Goal: Information Seeking & Learning: Understand process/instructions

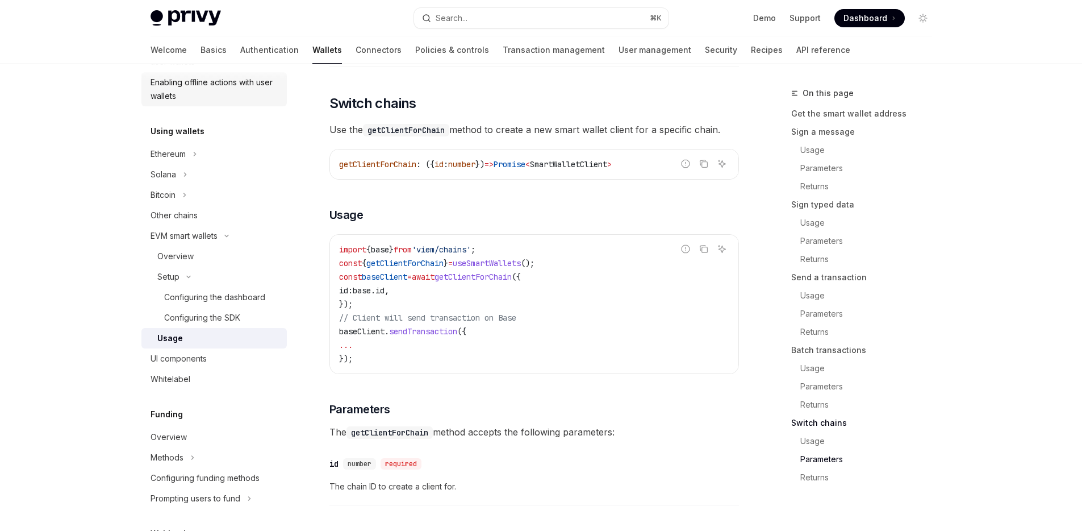
scroll to position [2971, 0]
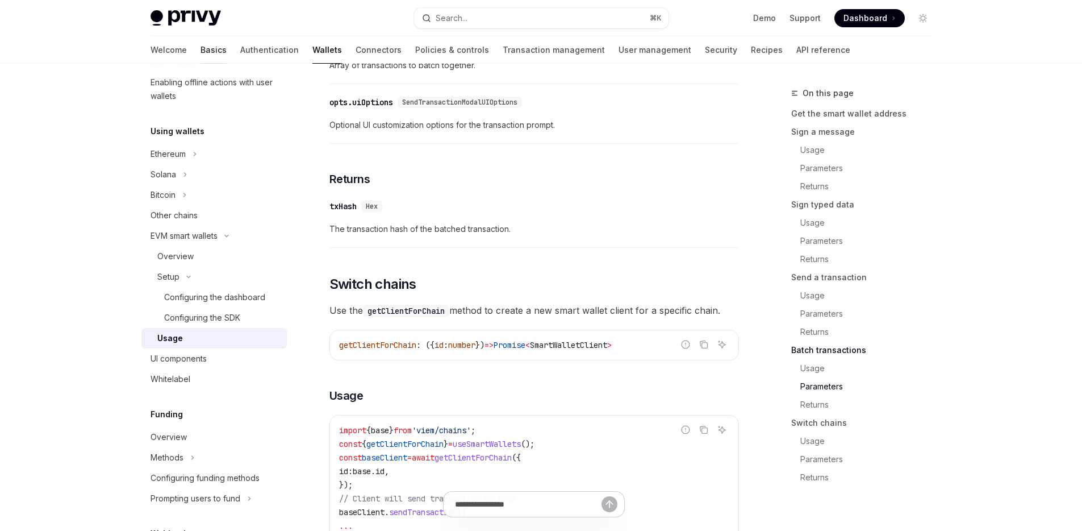
click at [201, 48] on link "Basics" at bounding box center [214, 49] width 26 height 27
type textarea "*"
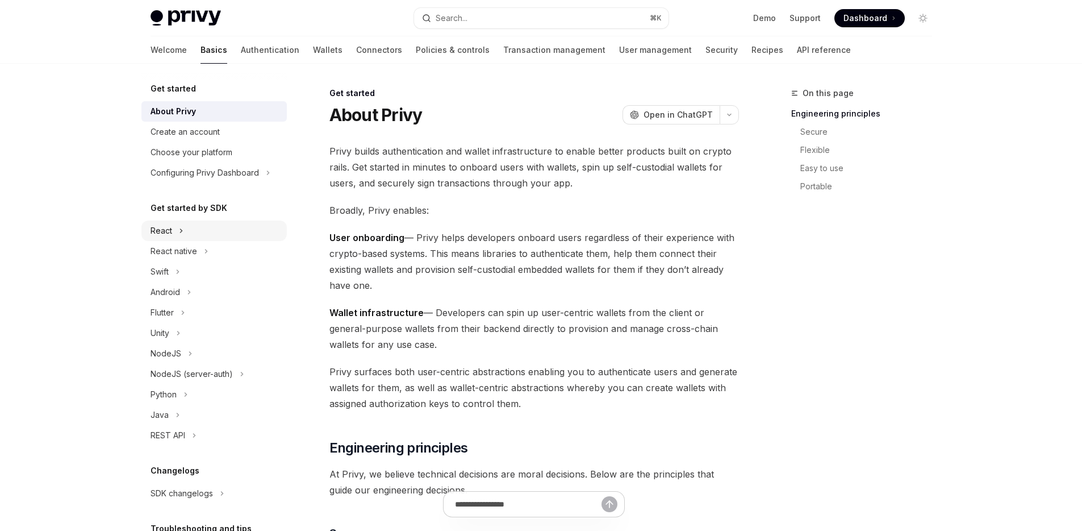
click at [172, 231] on button "React" at bounding box center [213, 230] width 145 height 20
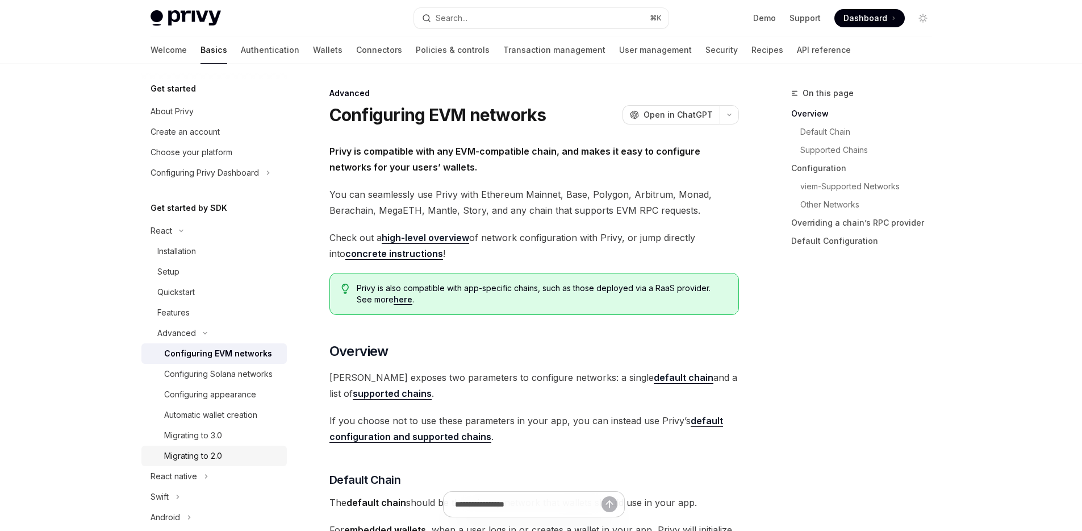
scroll to position [19, 0]
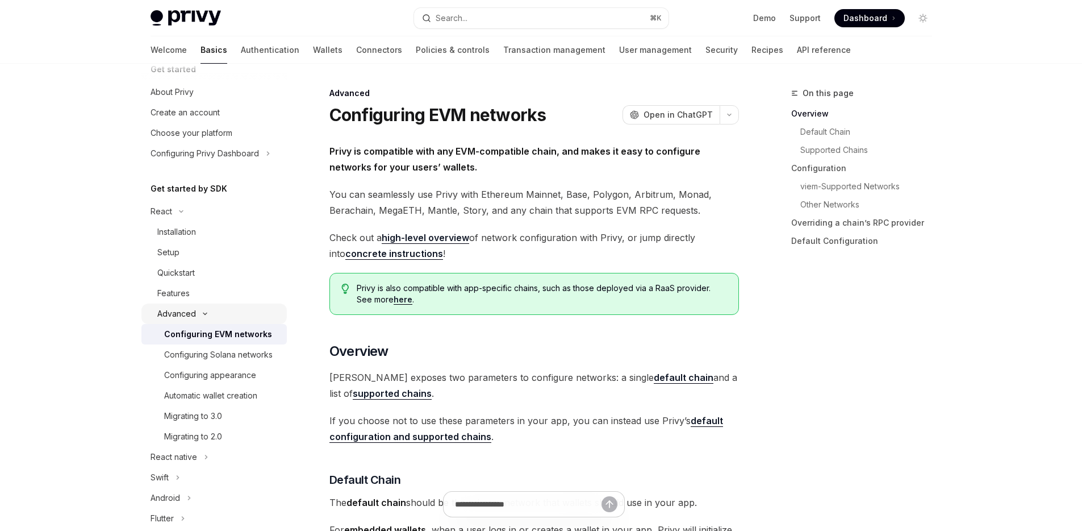
click at [195, 314] on button "Advanced" at bounding box center [213, 313] width 145 height 20
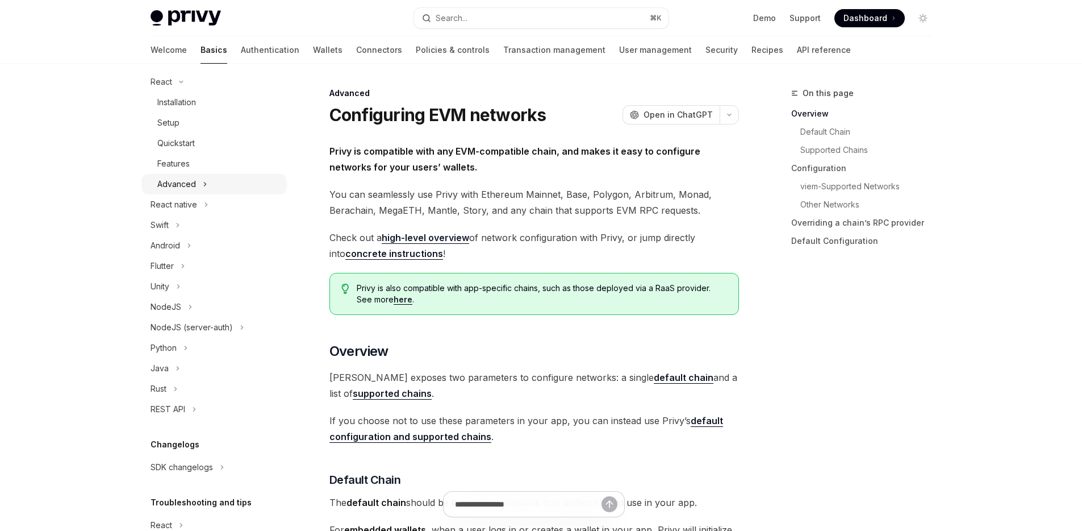
scroll to position [217, 0]
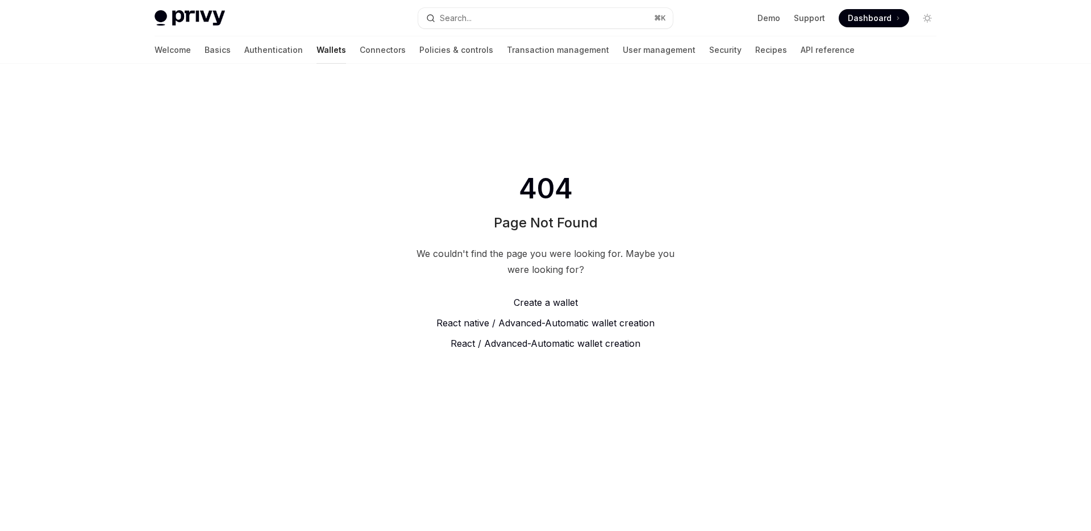
click at [317, 51] on link "Wallets" at bounding box center [332, 49] width 30 height 27
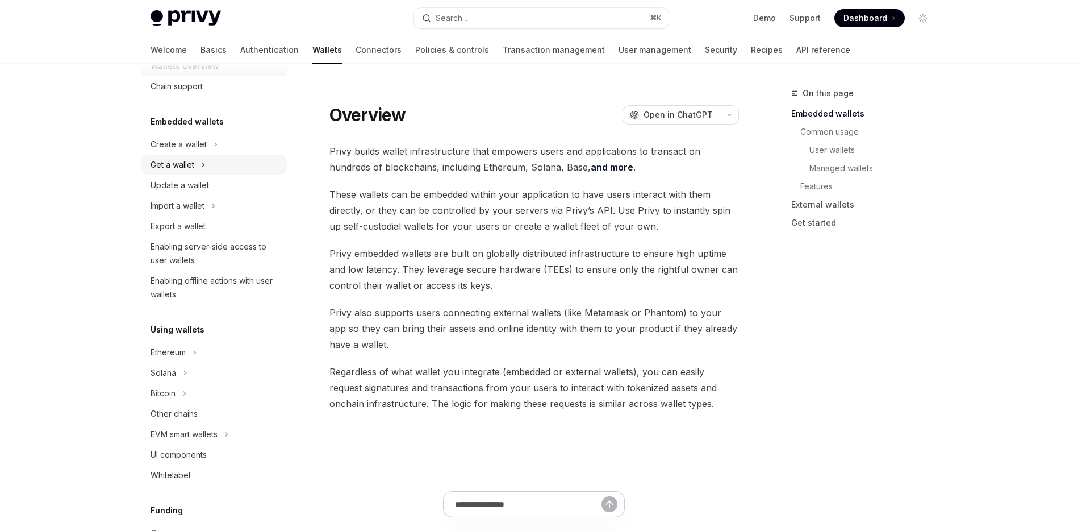
scroll to position [46, 0]
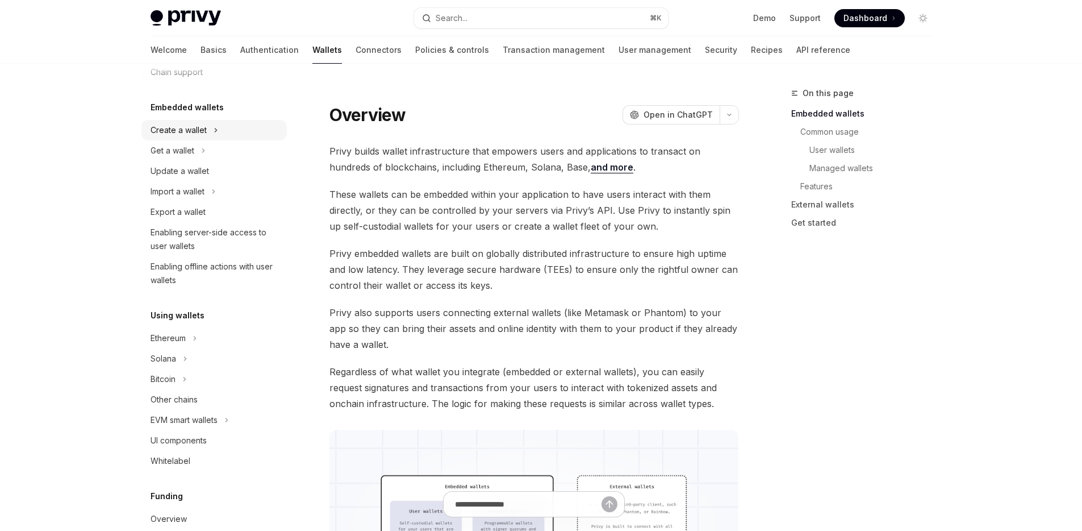
click at [191, 128] on div "Create a wallet" at bounding box center [179, 130] width 56 height 14
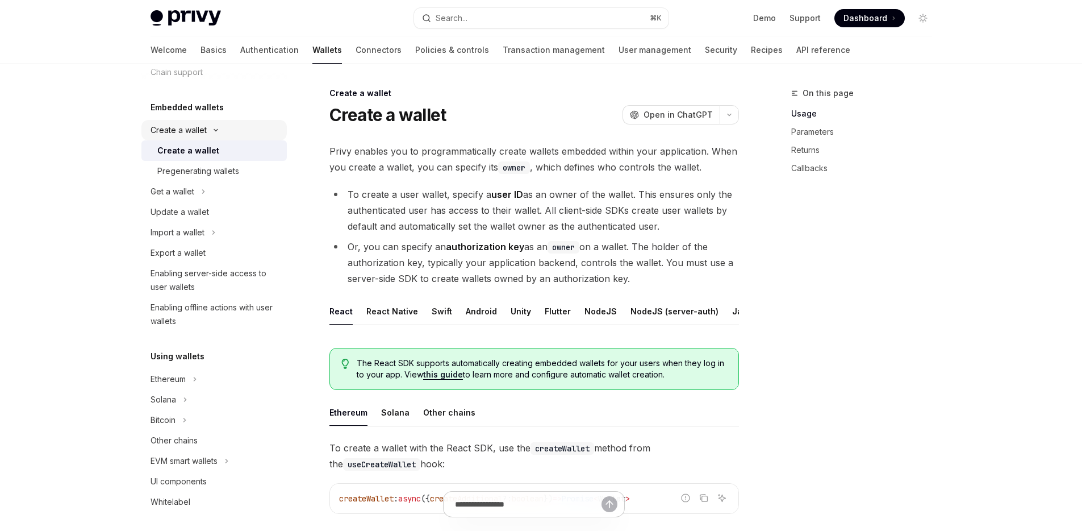
click at [191, 128] on div "Create a wallet" at bounding box center [179, 130] width 56 height 14
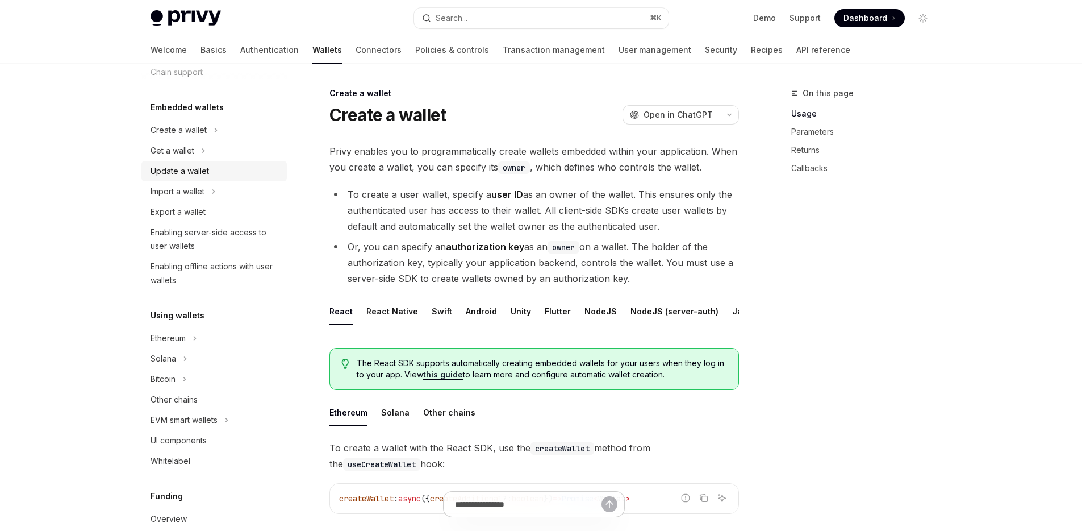
click at [186, 173] on div "Update a wallet" at bounding box center [180, 171] width 59 height 14
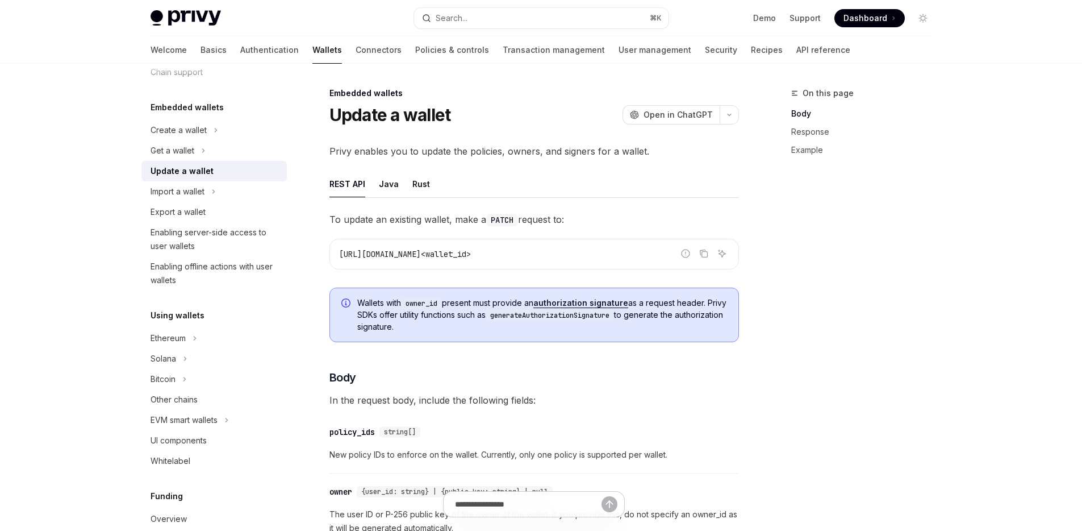
scroll to position [7, 0]
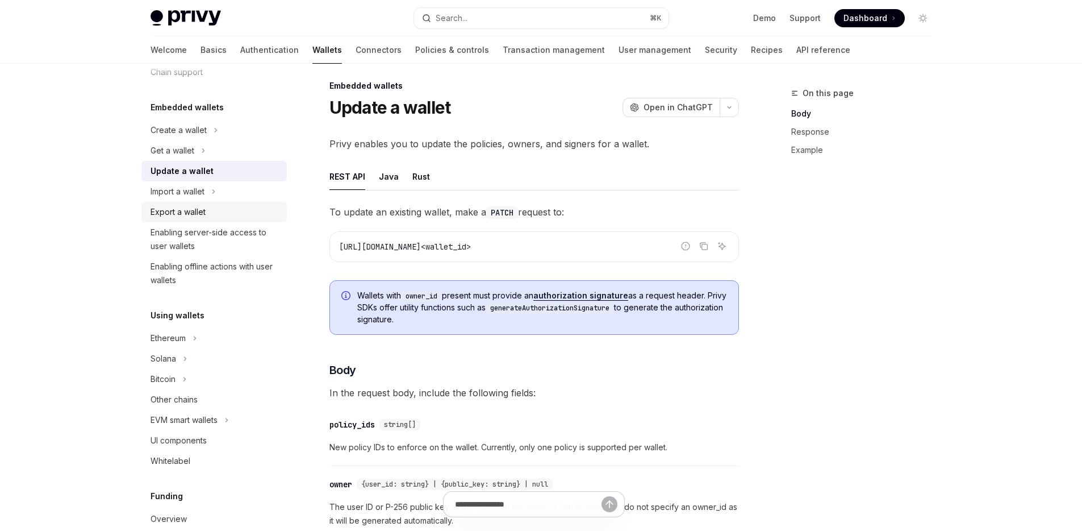
click at [211, 212] on div "Export a wallet" at bounding box center [216, 212] width 130 height 14
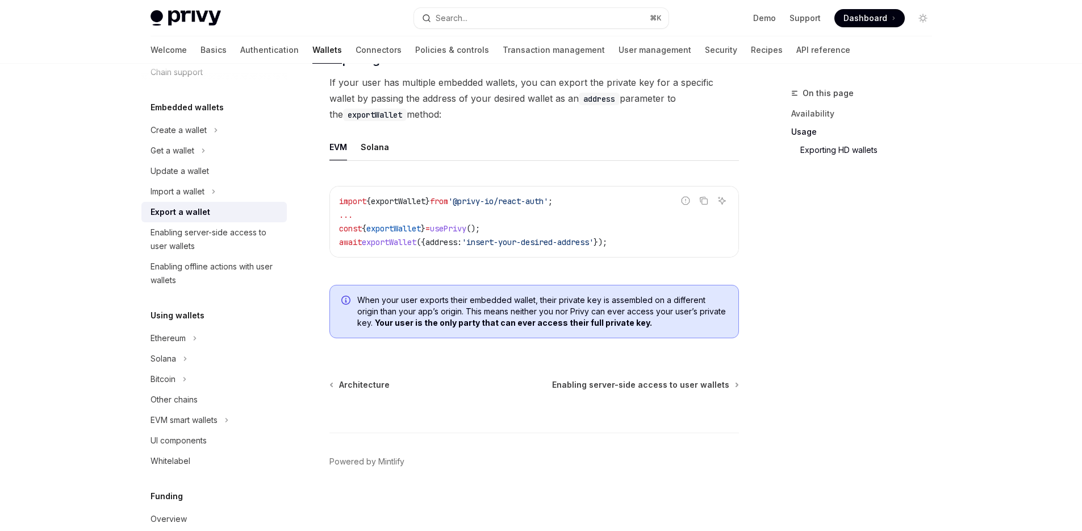
scroll to position [1136, 0]
click at [227, 231] on div "Enabling server-side access to user wallets" at bounding box center [216, 239] width 130 height 27
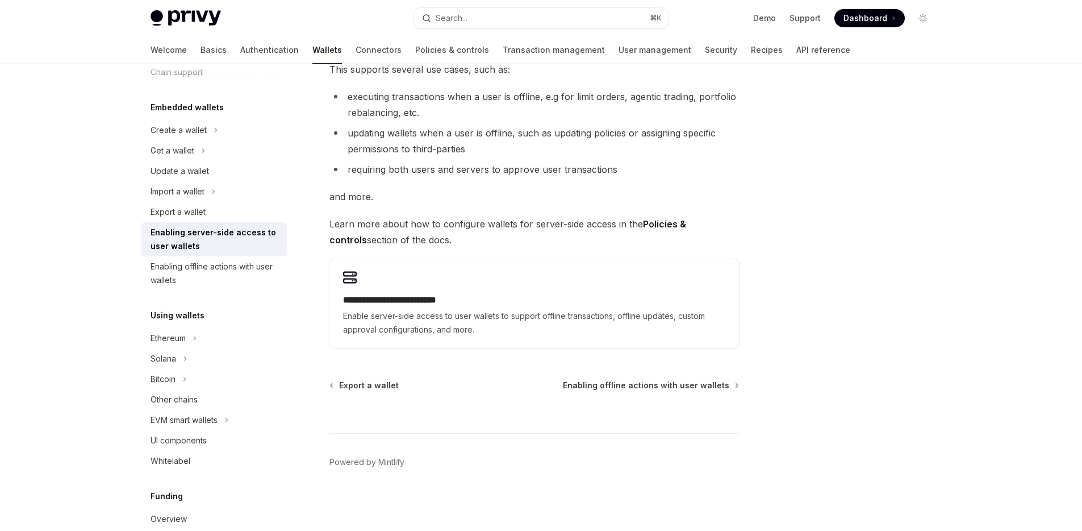
scroll to position [162, 0]
click at [230, 265] on div "Enabling offline actions with user wallets" at bounding box center [216, 273] width 130 height 27
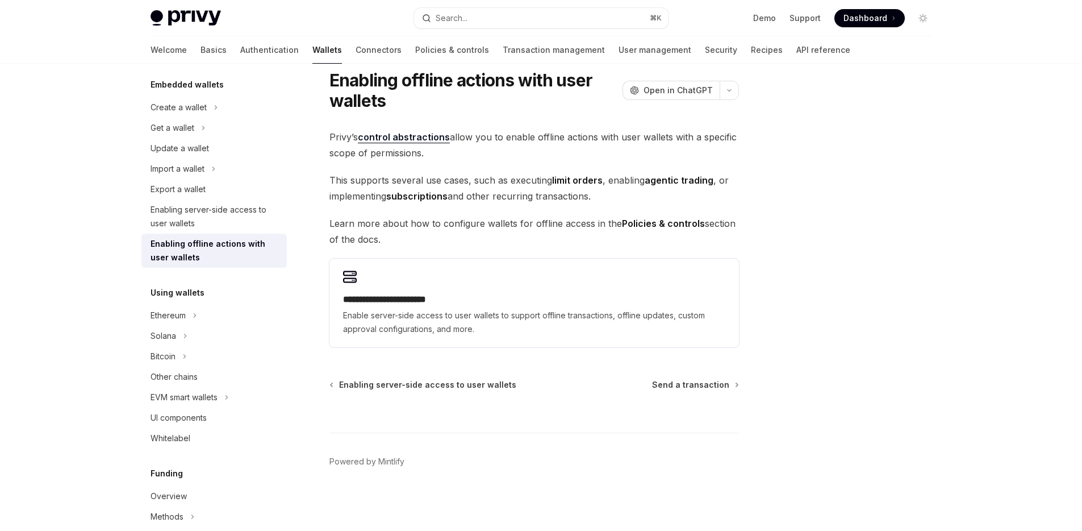
scroll to position [126, 0]
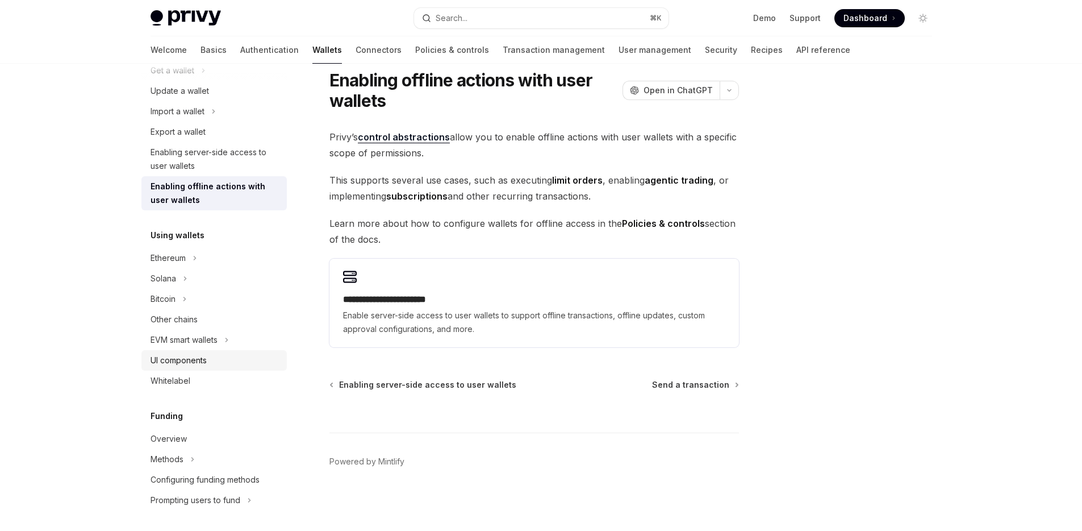
click at [219, 363] on div "UI components" at bounding box center [216, 360] width 130 height 14
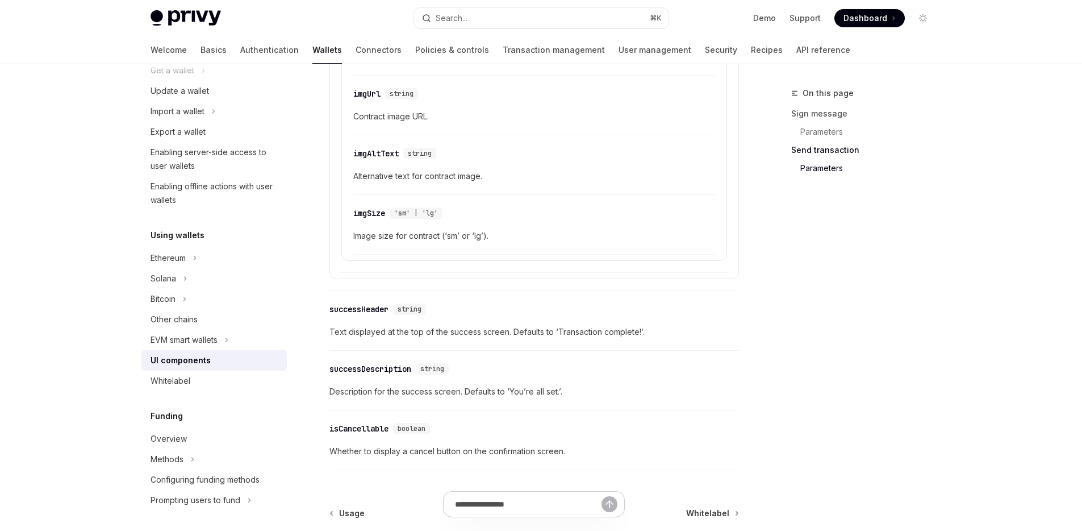
scroll to position [2035, 0]
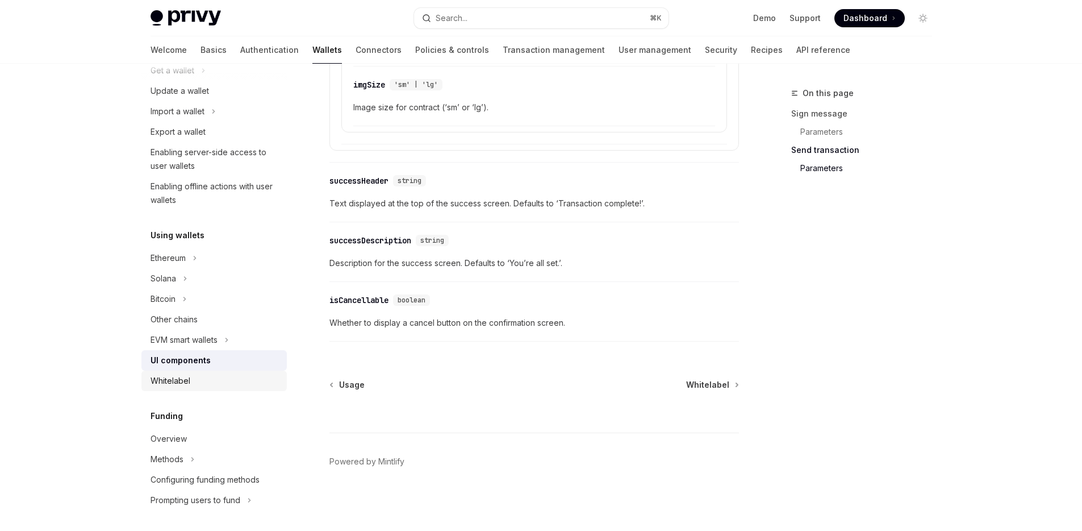
click at [228, 378] on div "Whitelabel" at bounding box center [216, 381] width 130 height 14
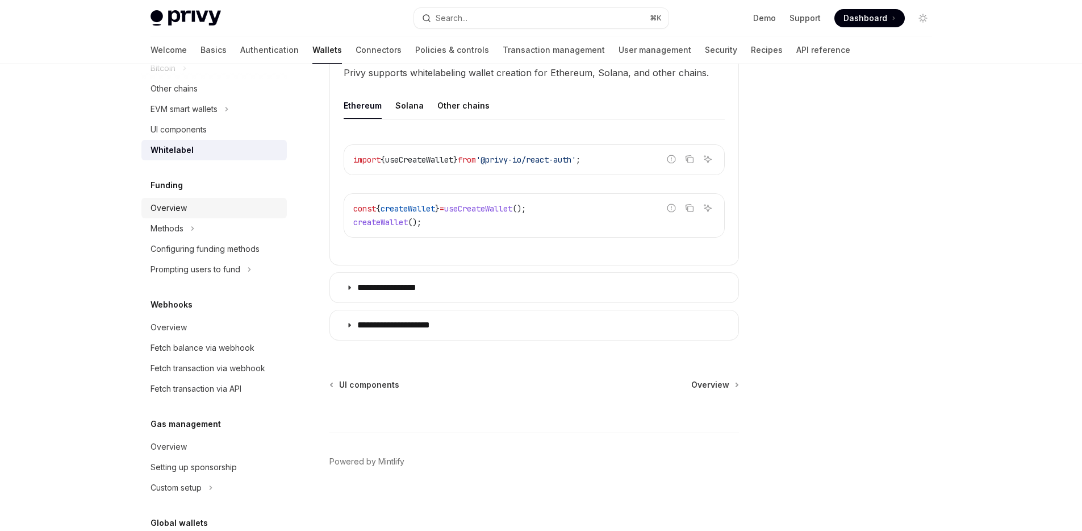
scroll to position [407, 0]
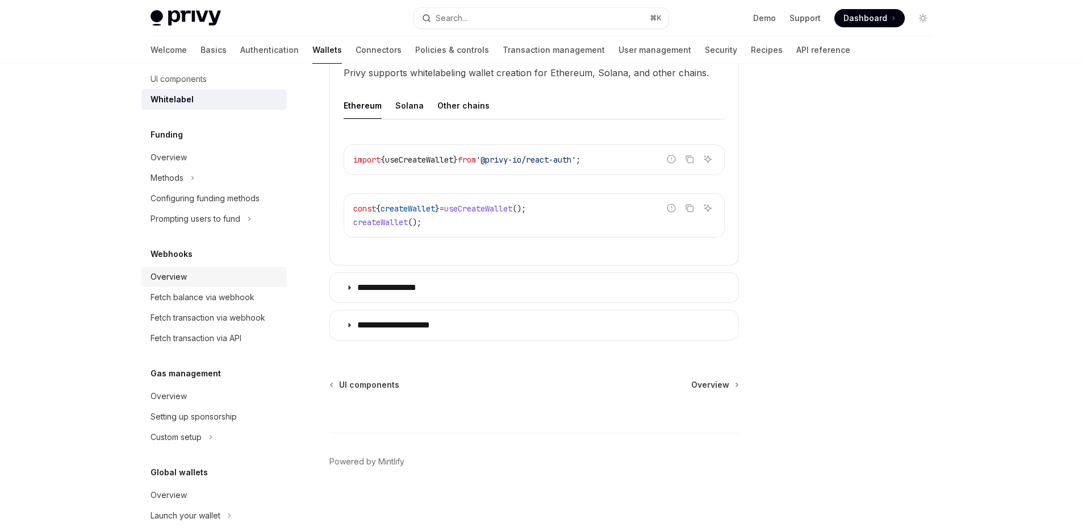
click at [218, 269] on link "Overview" at bounding box center [213, 277] width 145 height 20
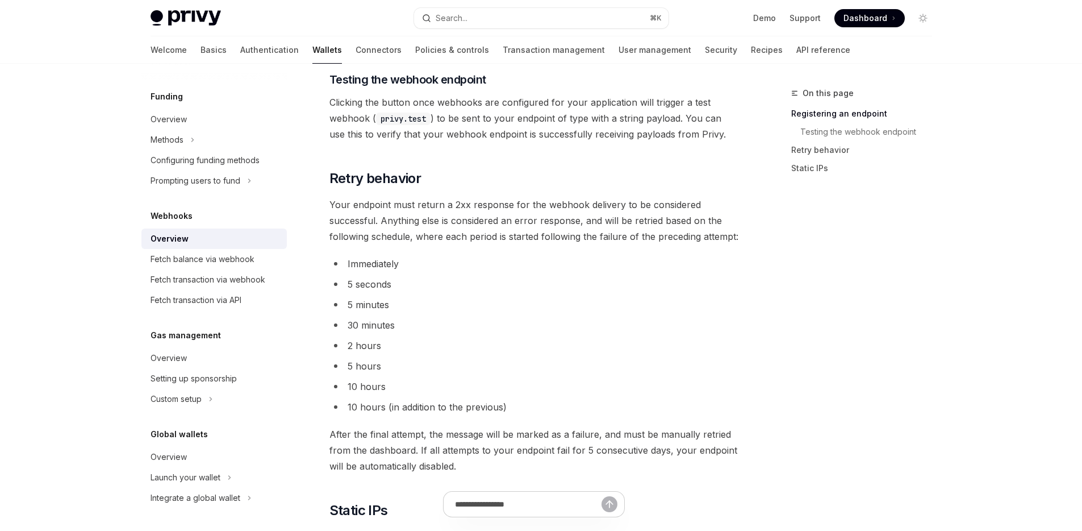
scroll to position [750, 0]
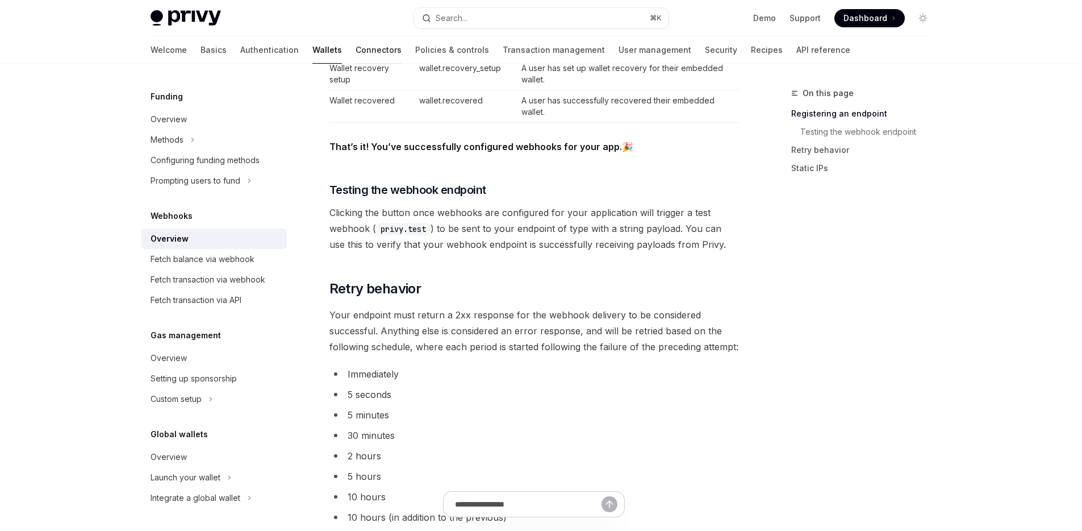
click at [356, 49] on link "Connectors" at bounding box center [379, 49] width 46 height 27
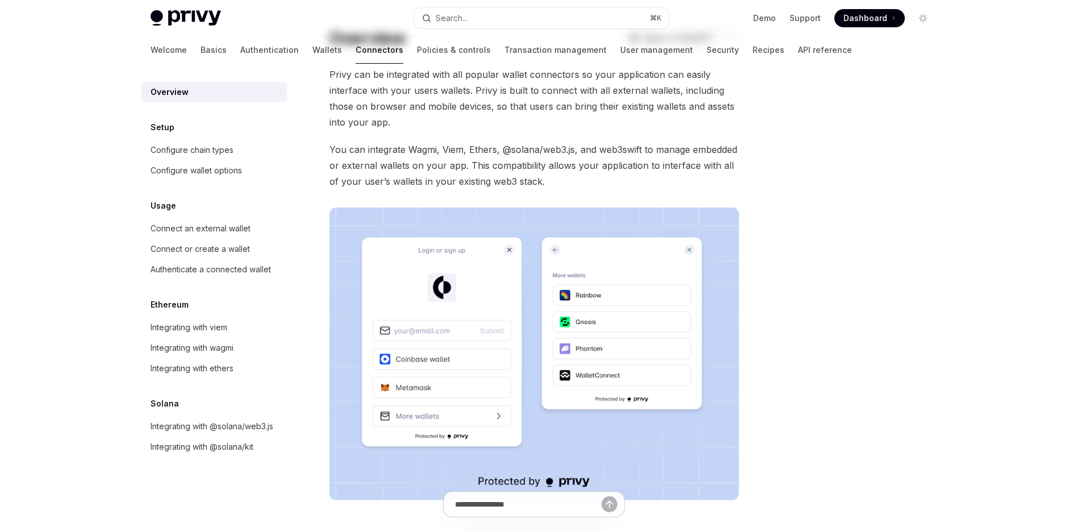
scroll to position [142, 0]
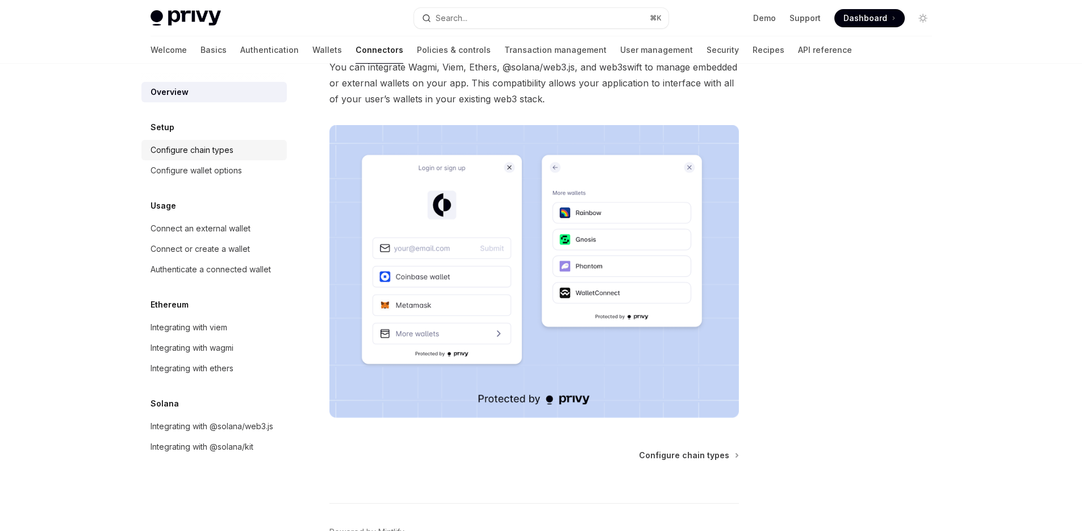
click at [214, 152] on div "Configure chain types" at bounding box center [192, 150] width 83 height 14
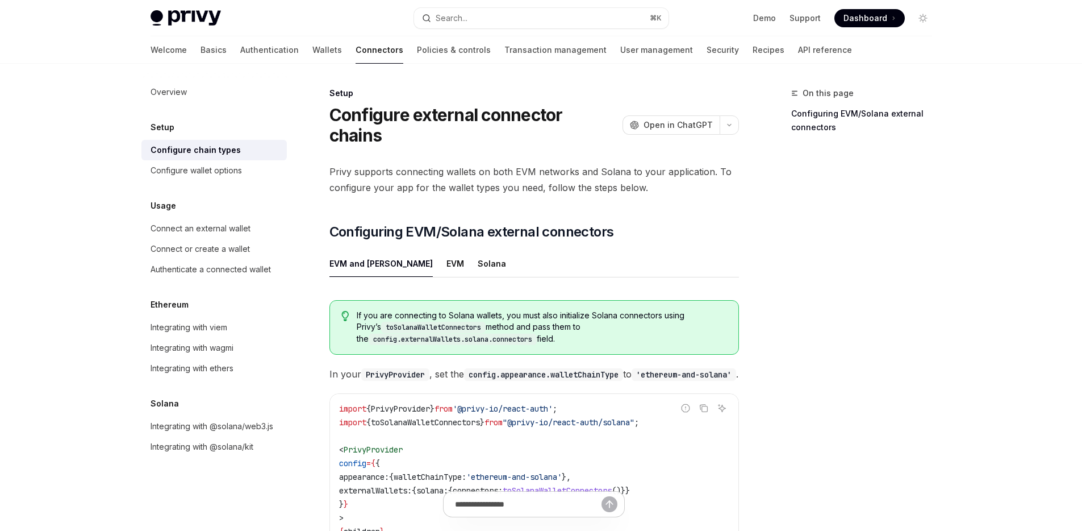
click at [206, 128] on div "Setup" at bounding box center [213, 127] width 145 height 14
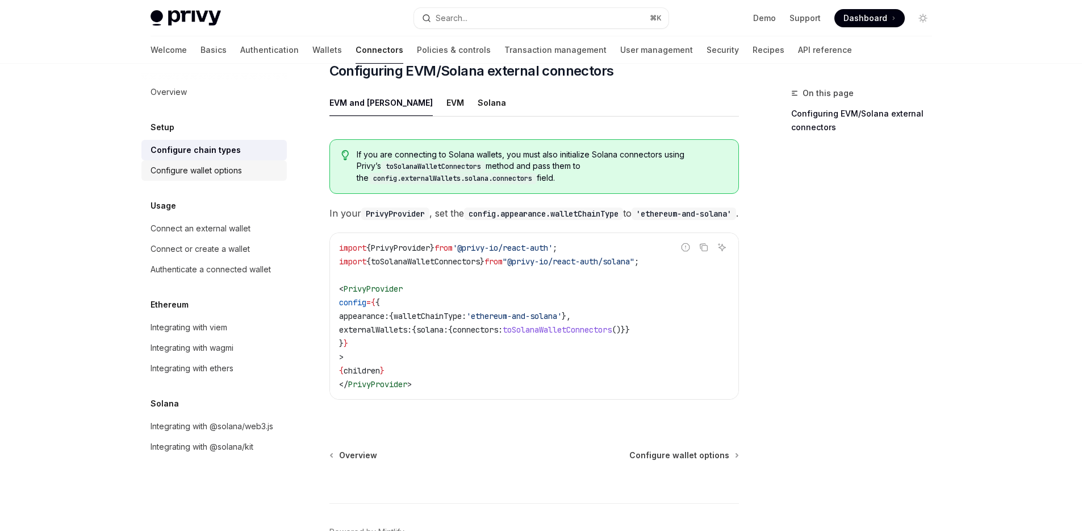
scroll to position [161, 0]
click at [243, 172] on div "Configure wallet options" at bounding box center [216, 171] width 130 height 14
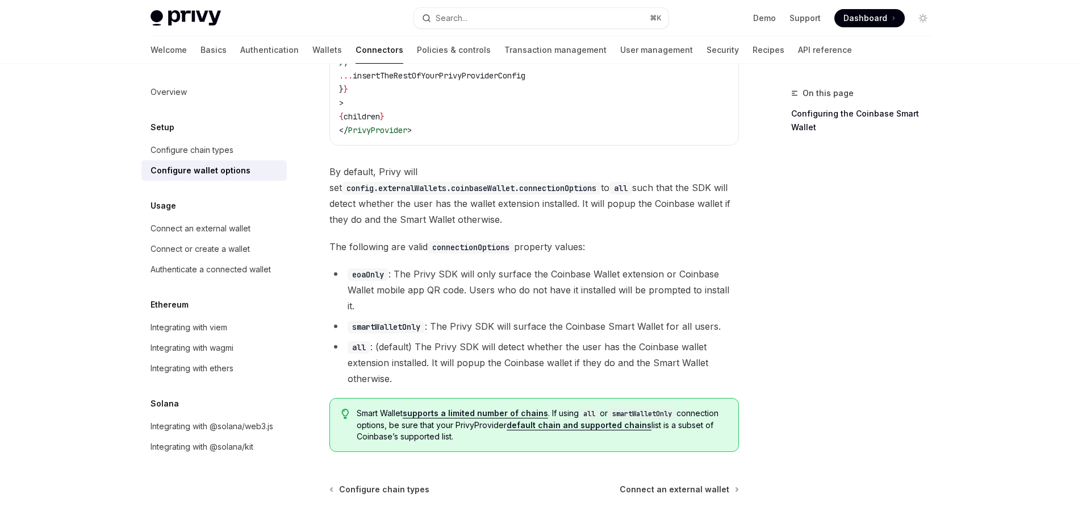
scroll to position [1638, 0]
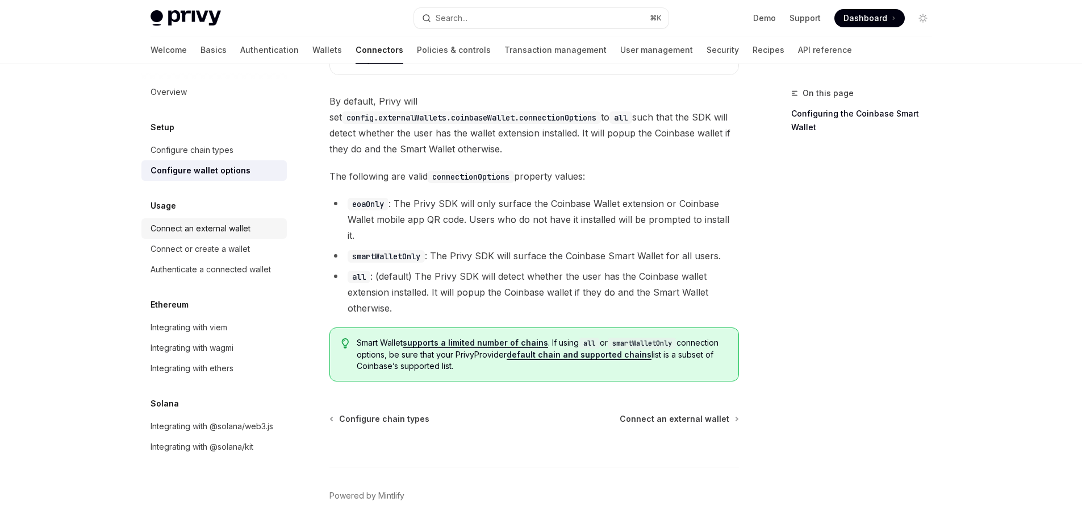
click at [206, 222] on div "Connect an external wallet" at bounding box center [201, 229] width 100 height 14
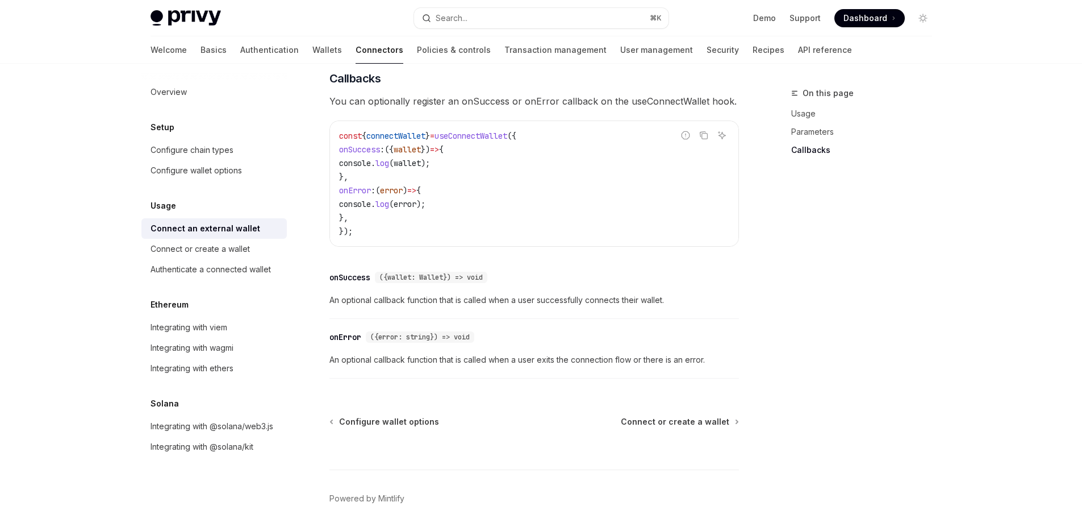
scroll to position [720, 0]
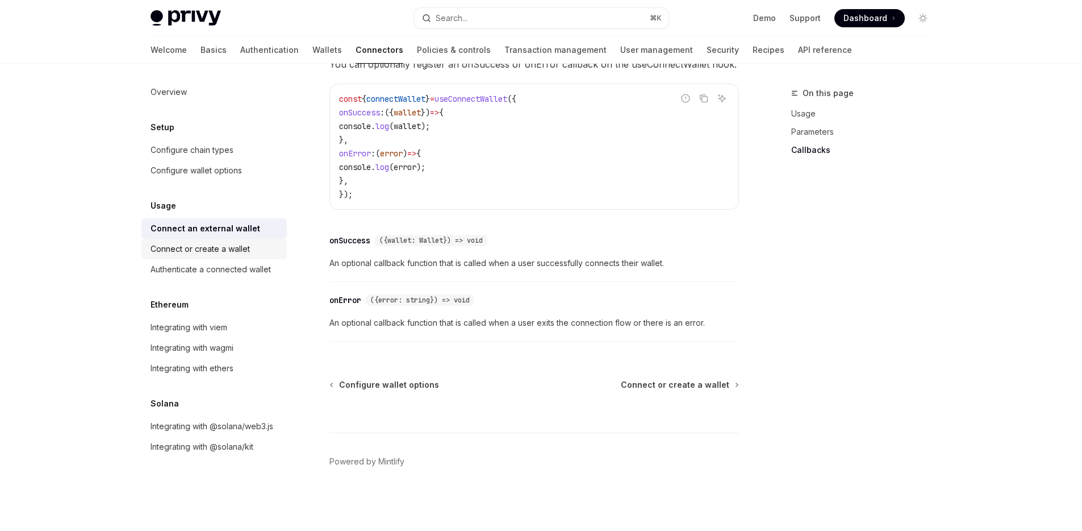
click at [219, 253] on div "Connect or create a wallet" at bounding box center [200, 249] width 99 height 14
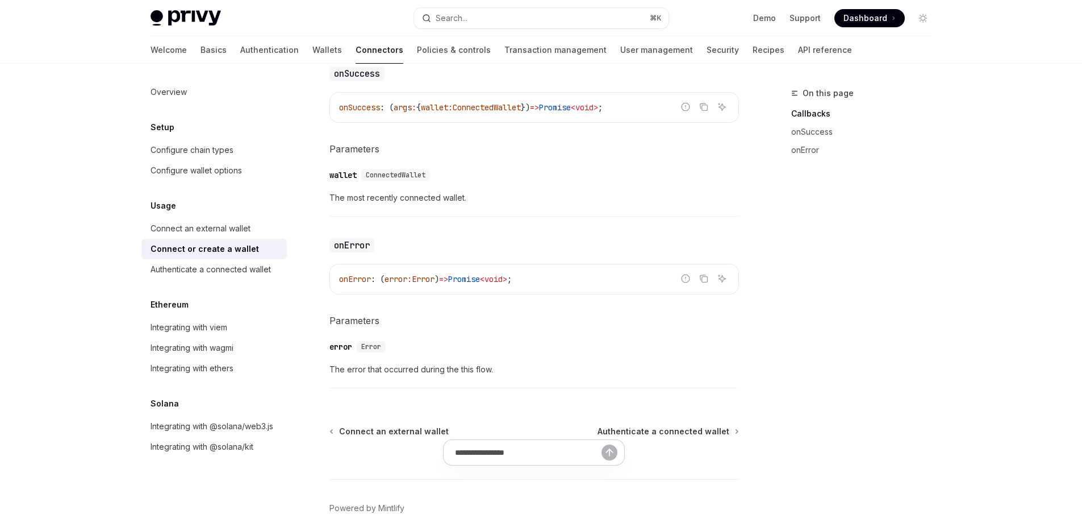
scroll to position [744, 0]
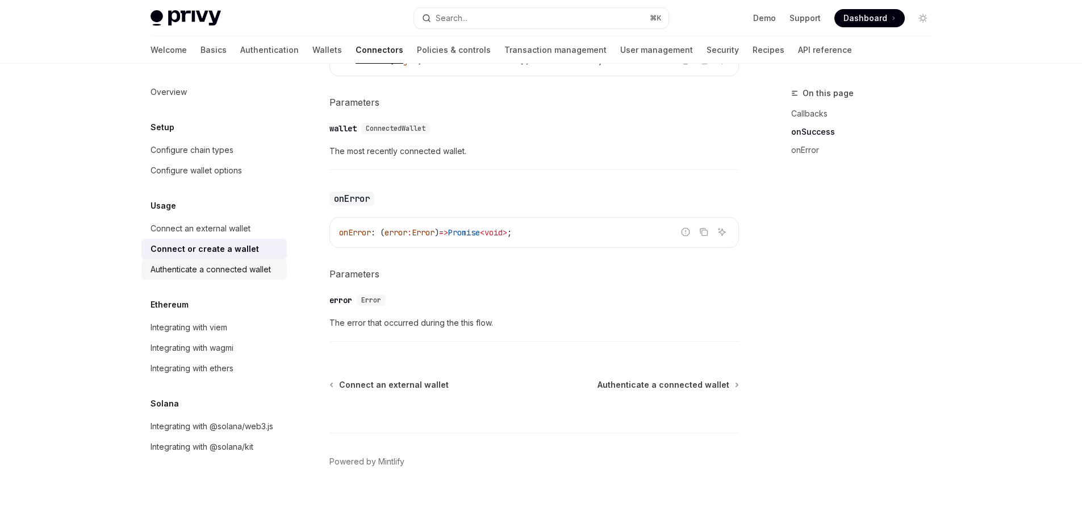
click at [247, 271] on div "Authenticate a connected wallet" at bounding box center [211, 270] width 120 height 14
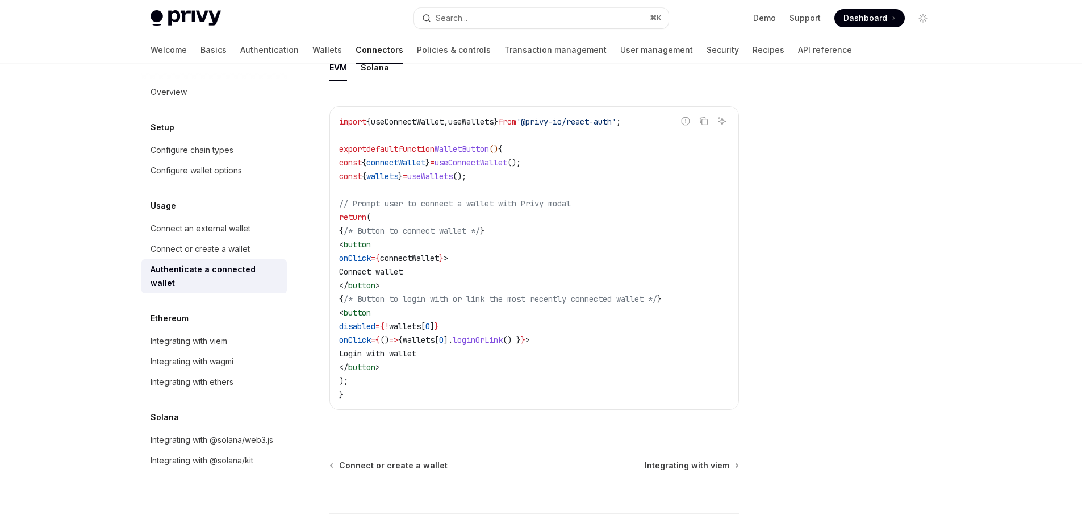
scroll to position [685, 0]
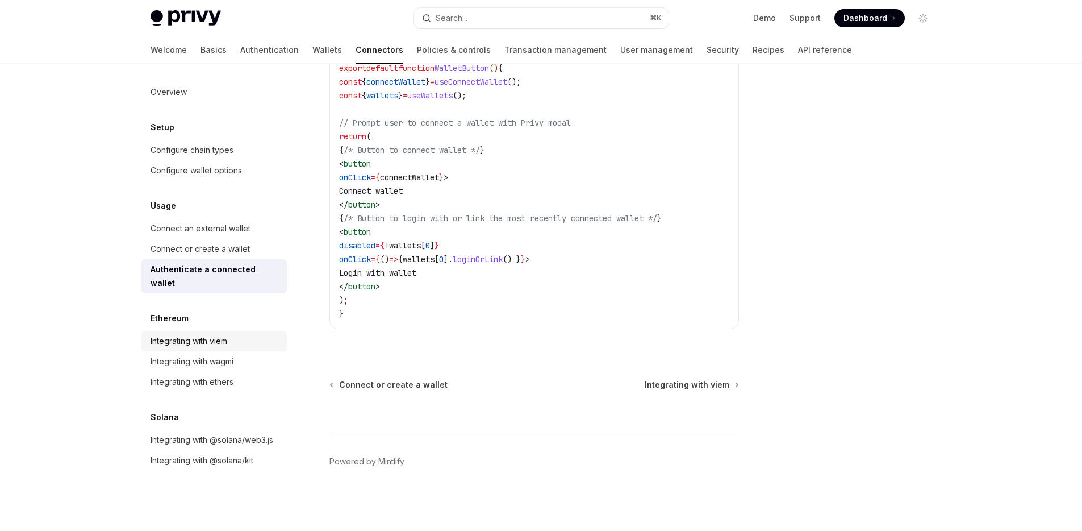
click at [209, 334] on div "Integrating with viem" at bounding box center [189, 341] width 77 height 14
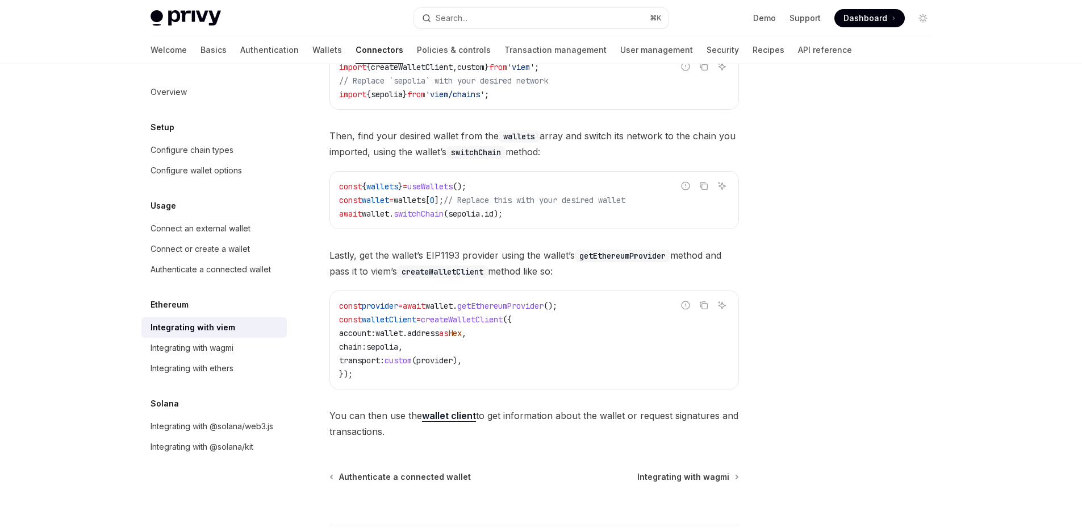
scroll to position [286, 0]
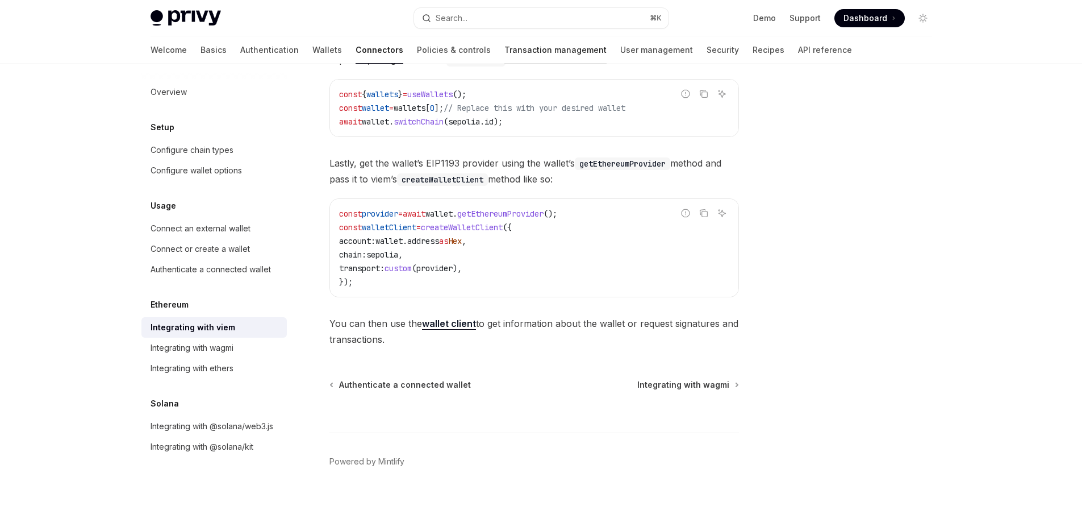
click at [505, 52] on link "Transaction management" at bounding box center [556, 49] width 102 height 27
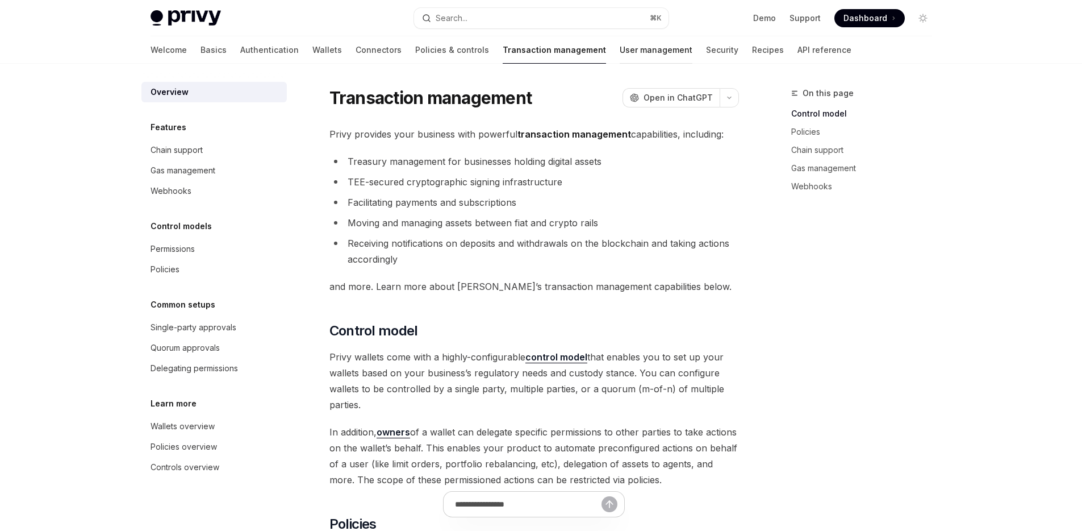
click at [620, 59] on link "User management" at bounding box center [656, 49] width 73 height 27
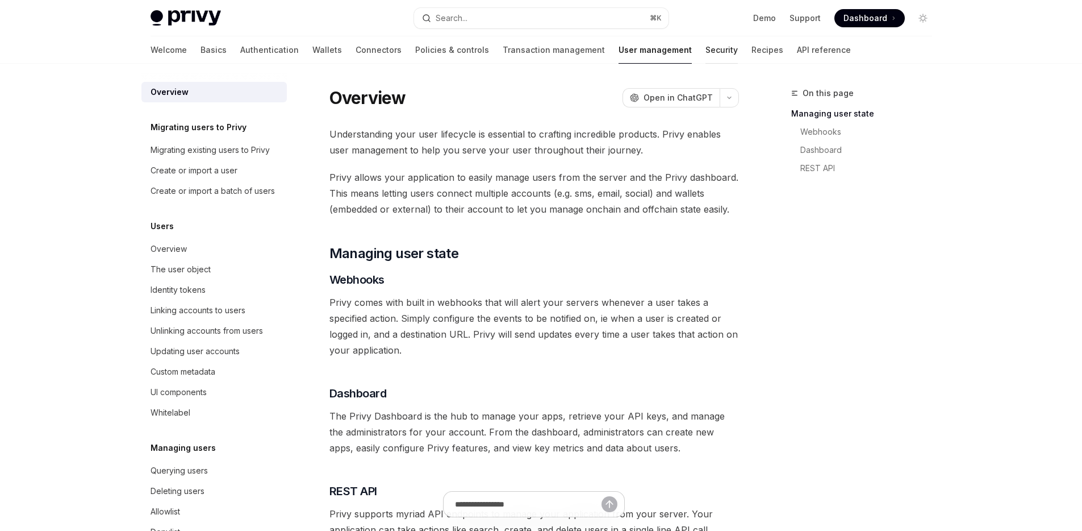
click at [706, 58] on link "Security" at bounding box center [722, 49] width 32 height 27
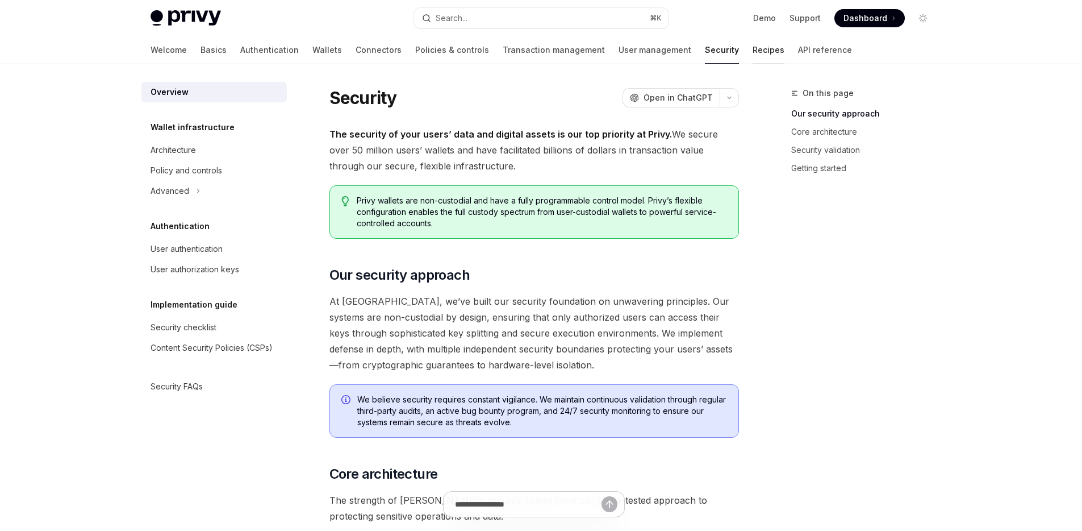
click at [753, 51] on link "Recipes" at bounding box center [769, 49] width 32 height 27
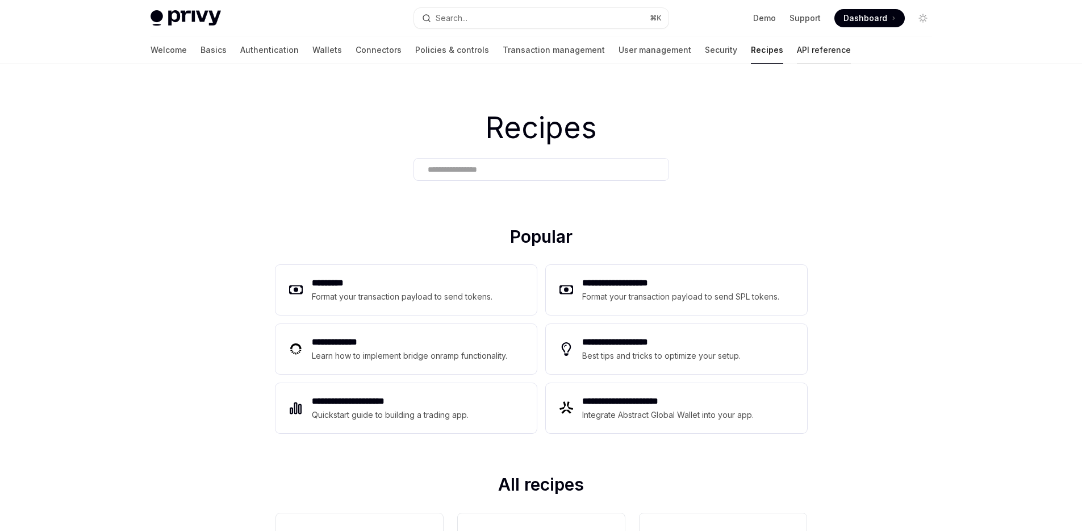
click at [797, 51] on link "API reference" at bounding box center [824, 49] width 54 height 27
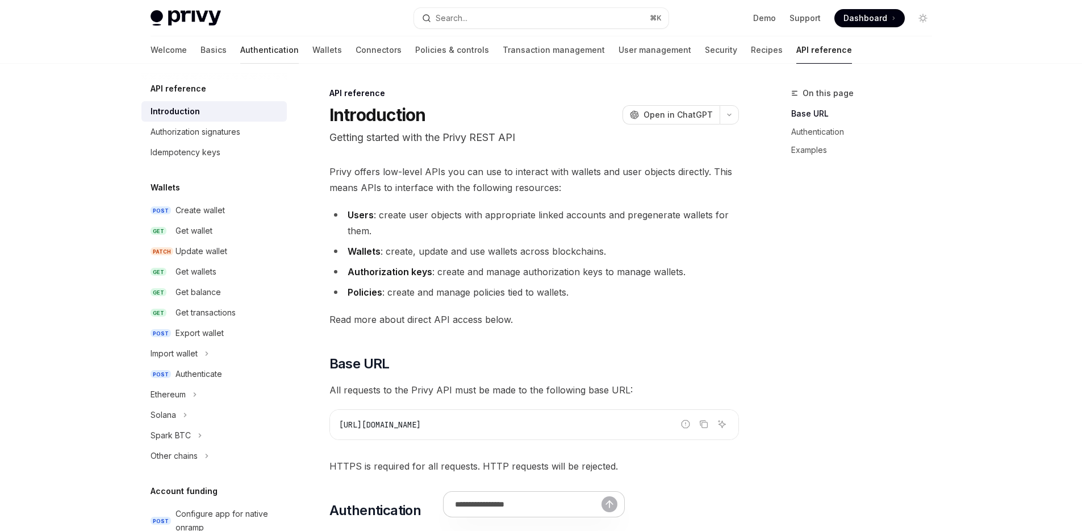
click at [243, 48] on link "Authentication" at bounding box center [269, 49] width 59 height 27
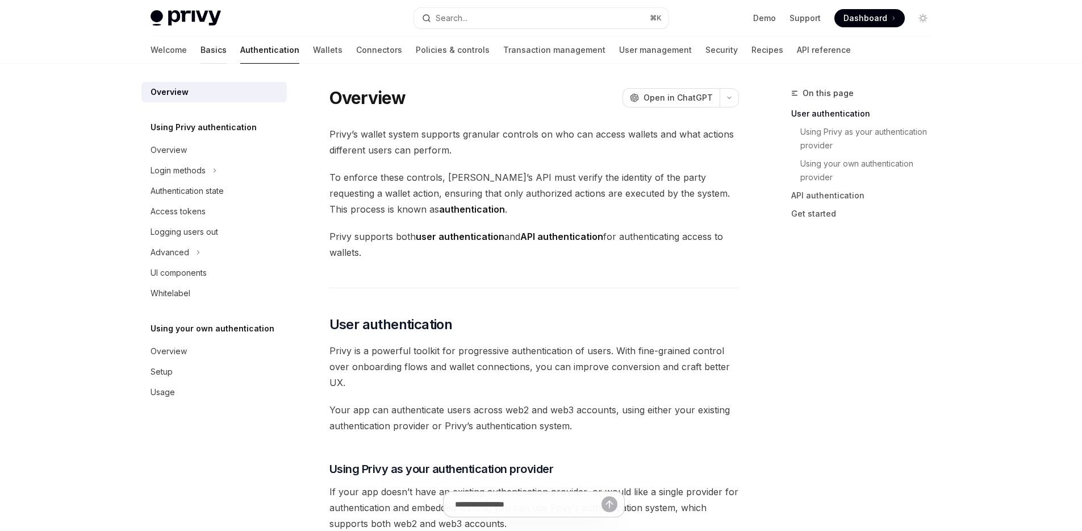
click at [201, 51] on link "Basics" at bounding box center [214, 49] width 26 height 27
type textarea "*"
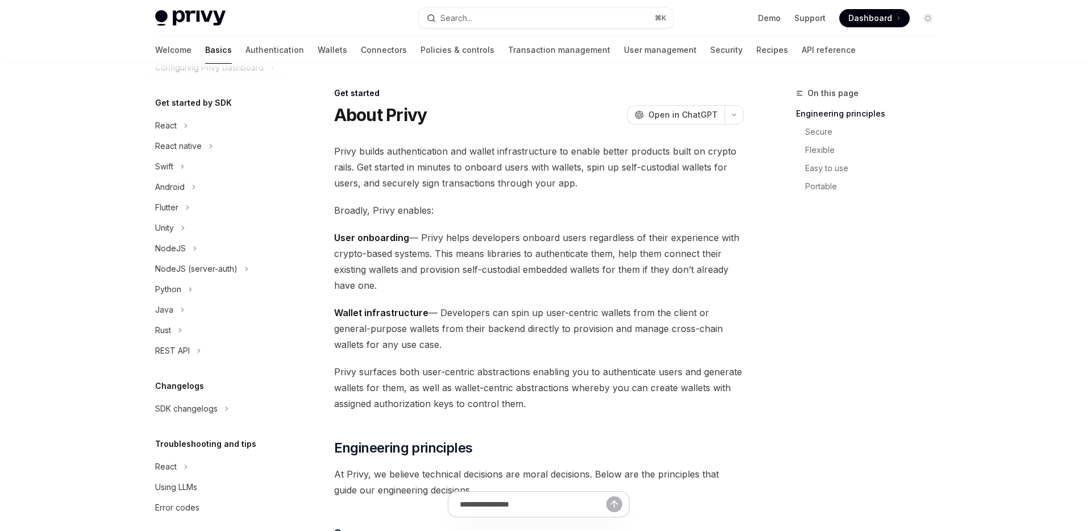
scroll to position [115, 0]
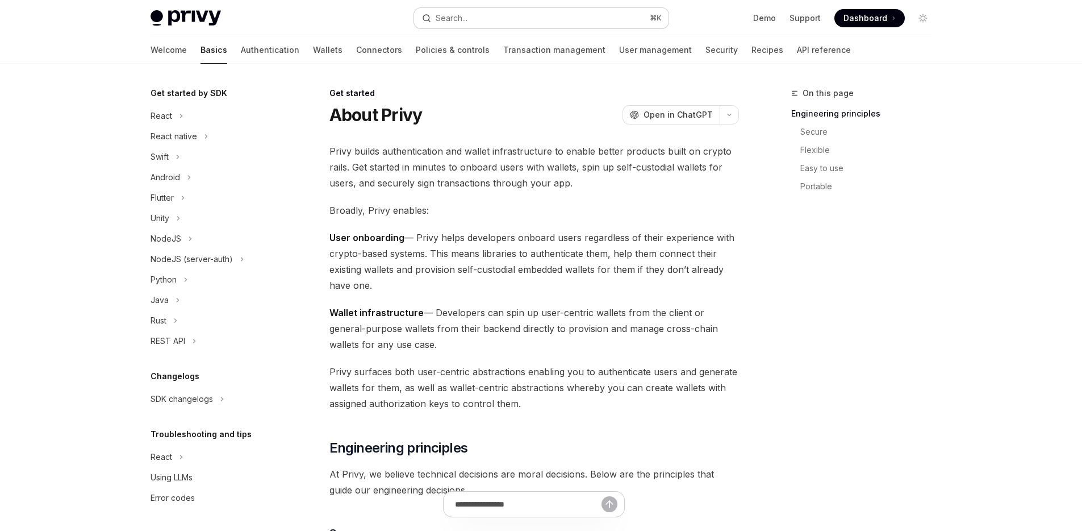
click at [501, 16] on button "Search... ⌘ K" at bounding box center [541, 18] width 255 height 20
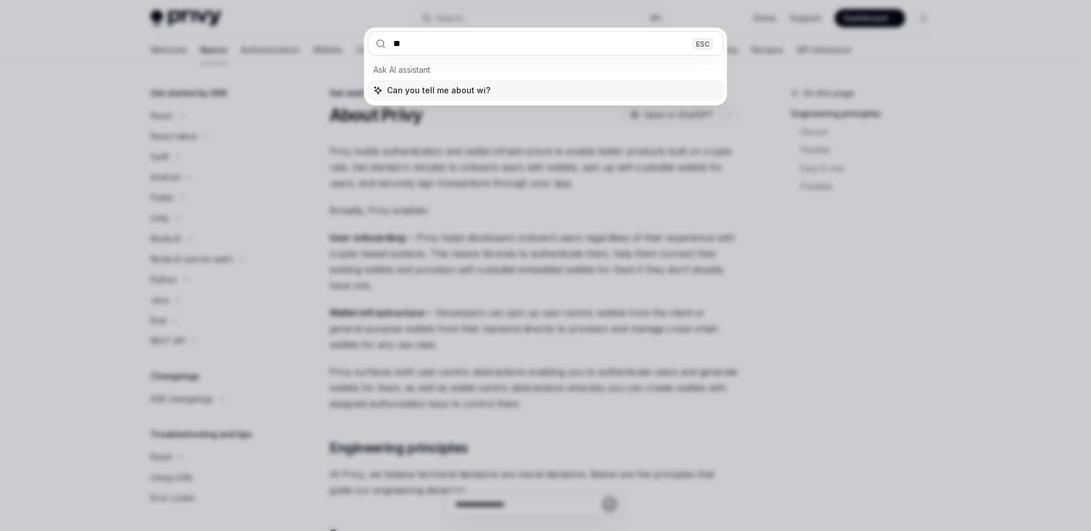
type input "*"
type input "*****"
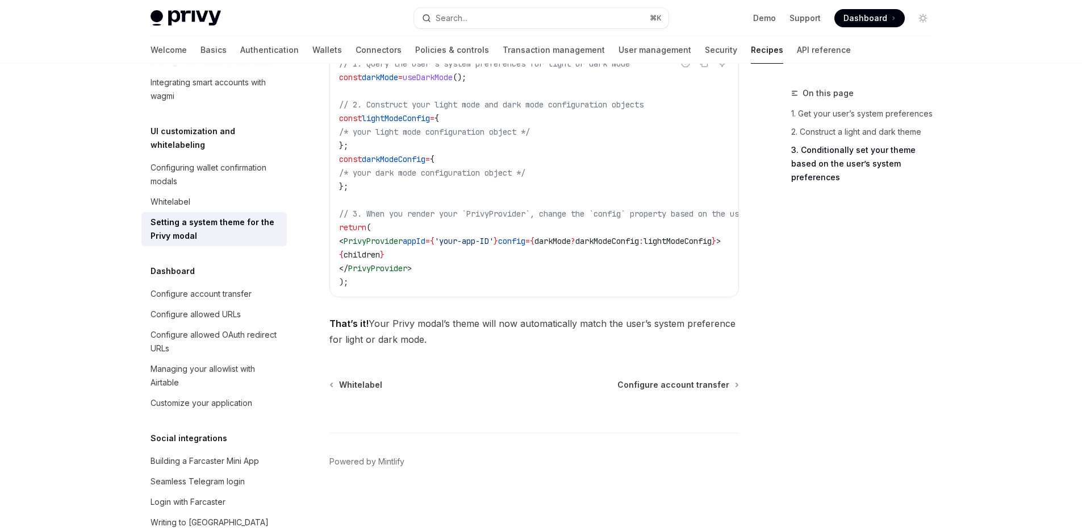
scroll to position [1086, 0]
click at [204, 152] on h5 "UI customization and whitelabeling" at bounding box center [219, 137] width 136 height 27
click at [172, 152] on h5 "UI customization and whitelabeling" at bounding box center [219, 137] width 136 height 27
click at [176, 188] on div "Configuring wallet confirmation modals" at bounding box center [216, 174] width 130 height 27
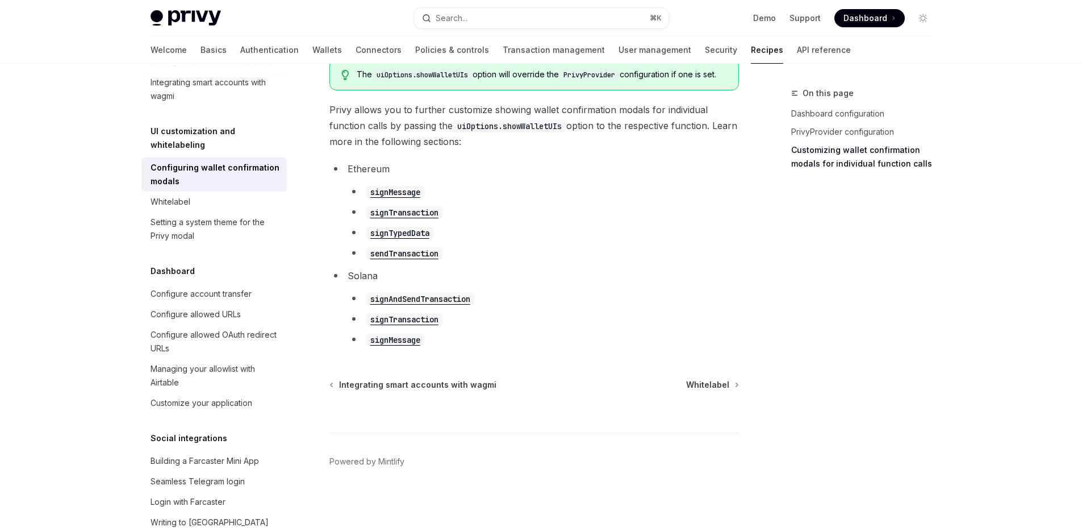
scroll to position [671, 0]
click at [198, 209] on div "Whitelabel" at bounding box center [216, 202] width 130 height 14
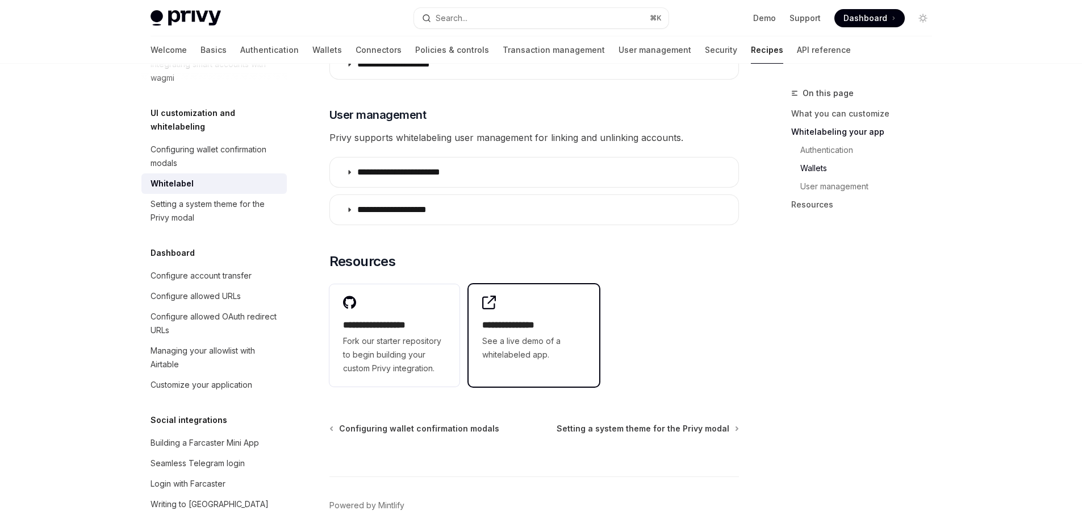
scroll to position [1463, 0]
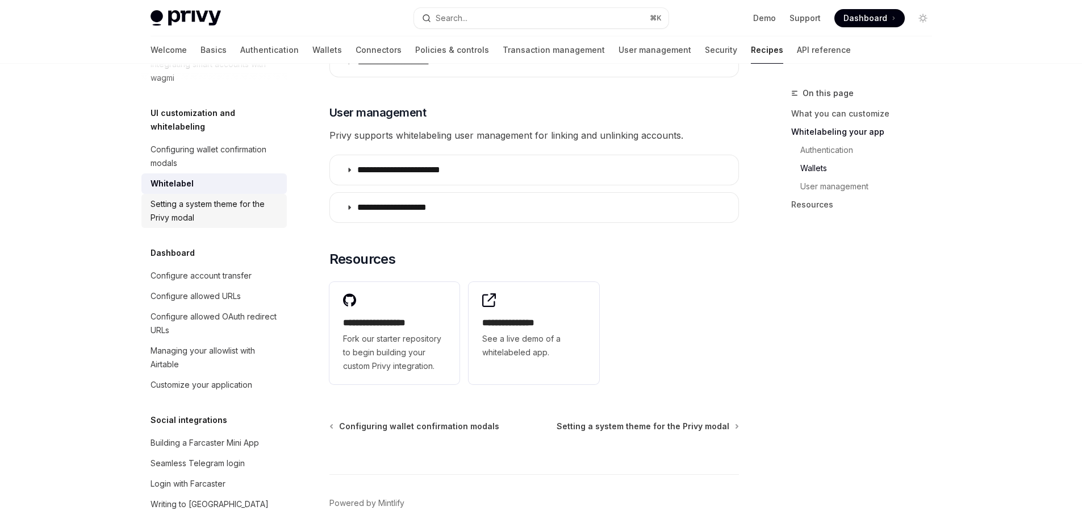
click at [207, 224] on div "Setting a system theme for the Privy modal" at bounding box center [216, 210] width 130 height 27
type textarea "*"
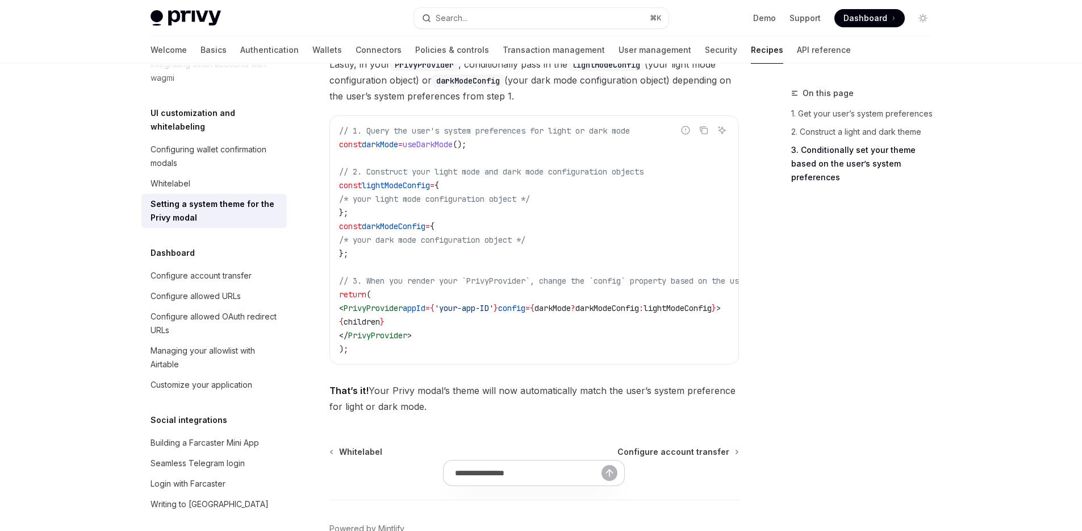
scroll to position [1086, 0]
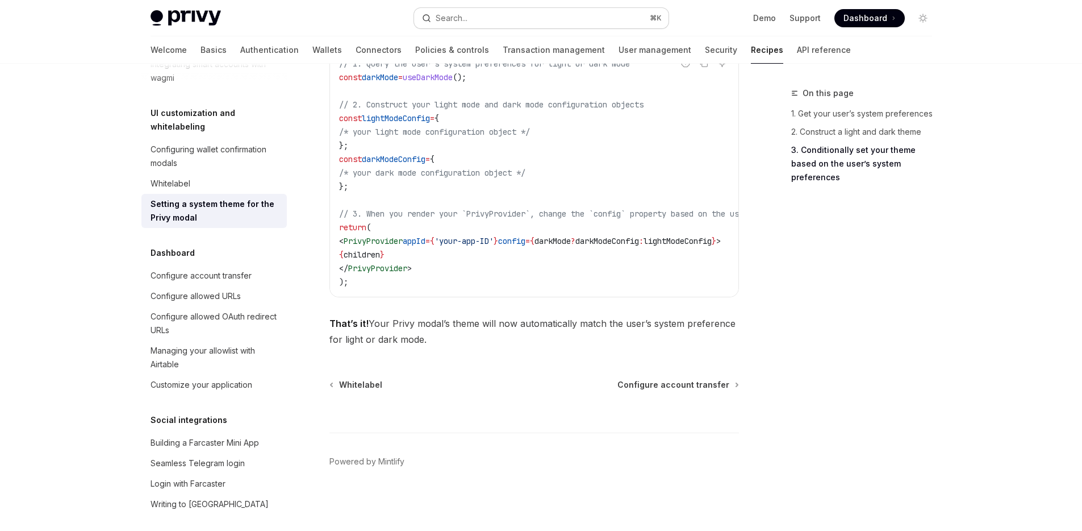
click at [553, 13] on button "Search... ⌘ K" at bounding box center [541, 18] width 255 height 20
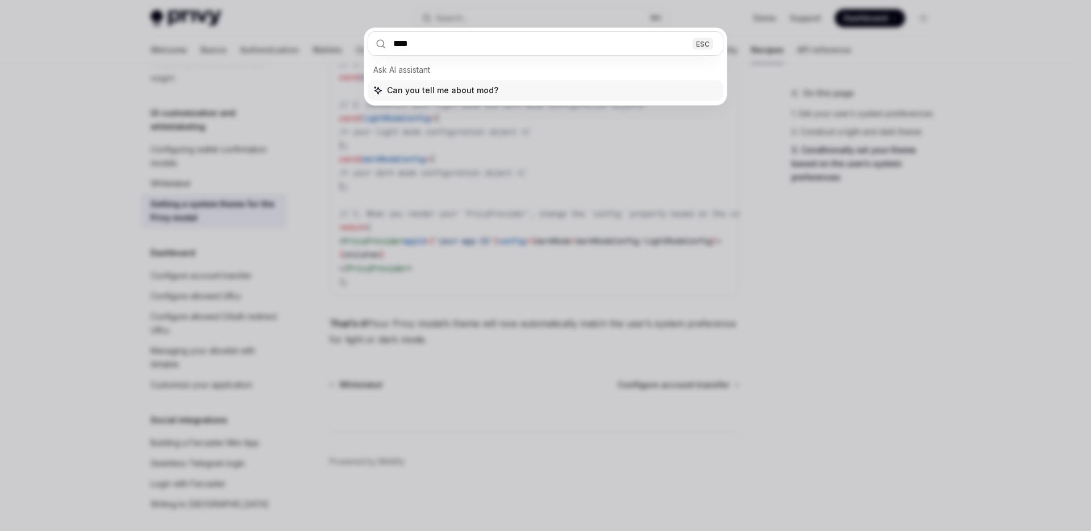
type input "*****"
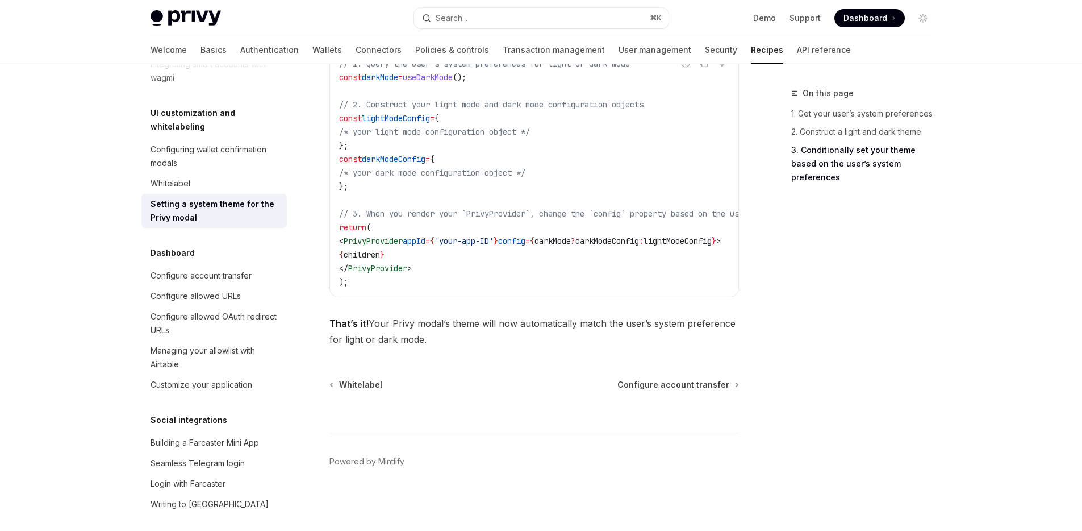
type textarea "*"
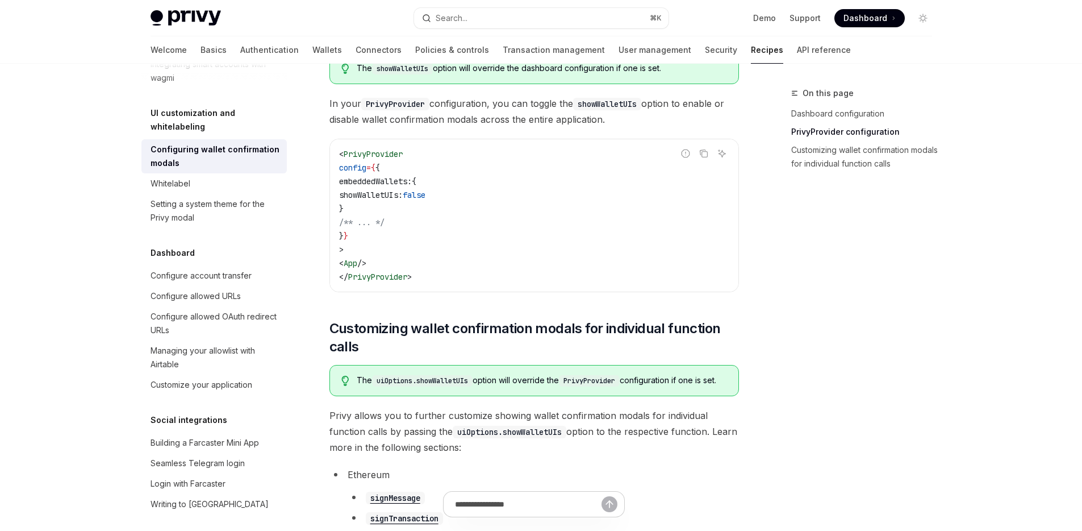
scroll to position [137, 0]
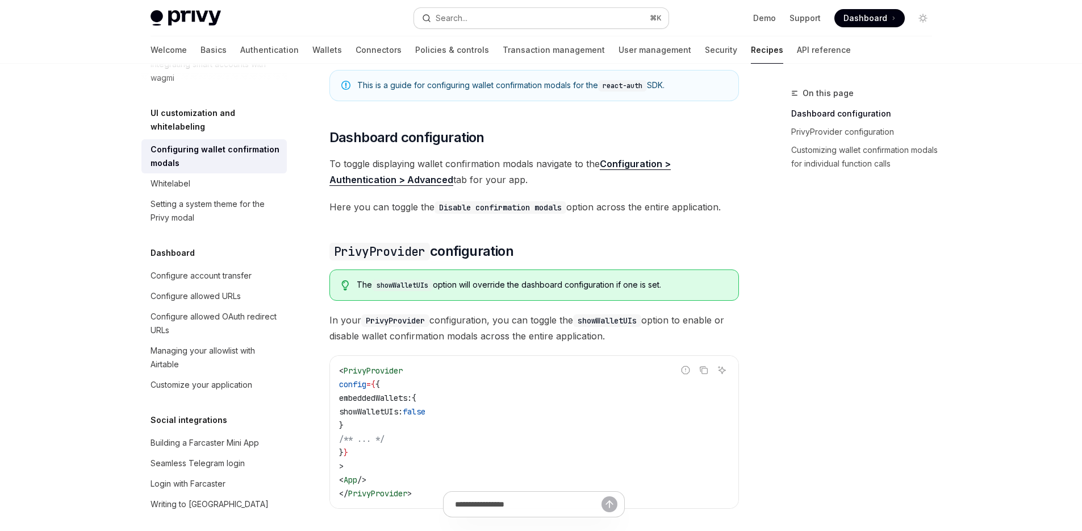
click at [495, 11] on button "Search... ⌘ K" at bounding box center [541, 18] width 255 height 20
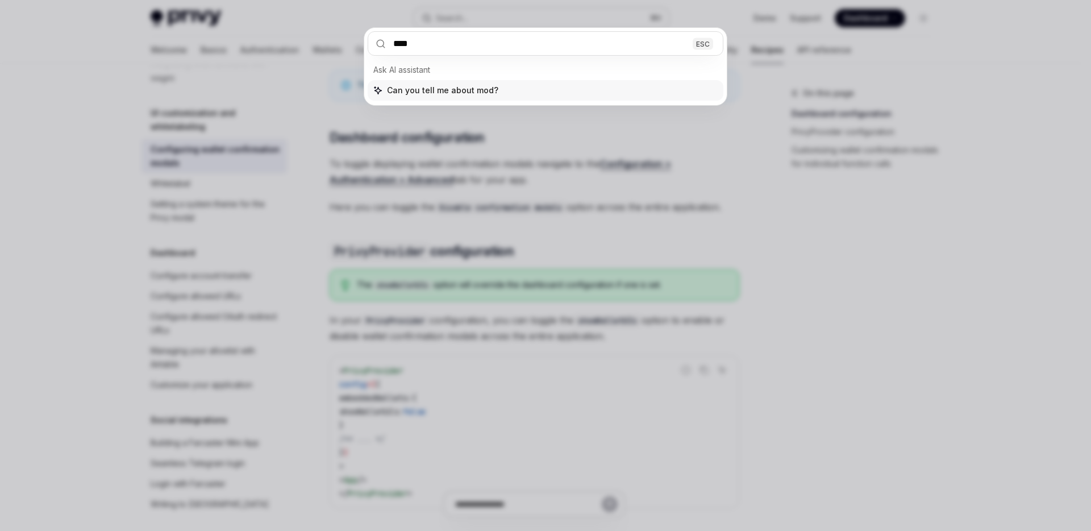
type input "*****"
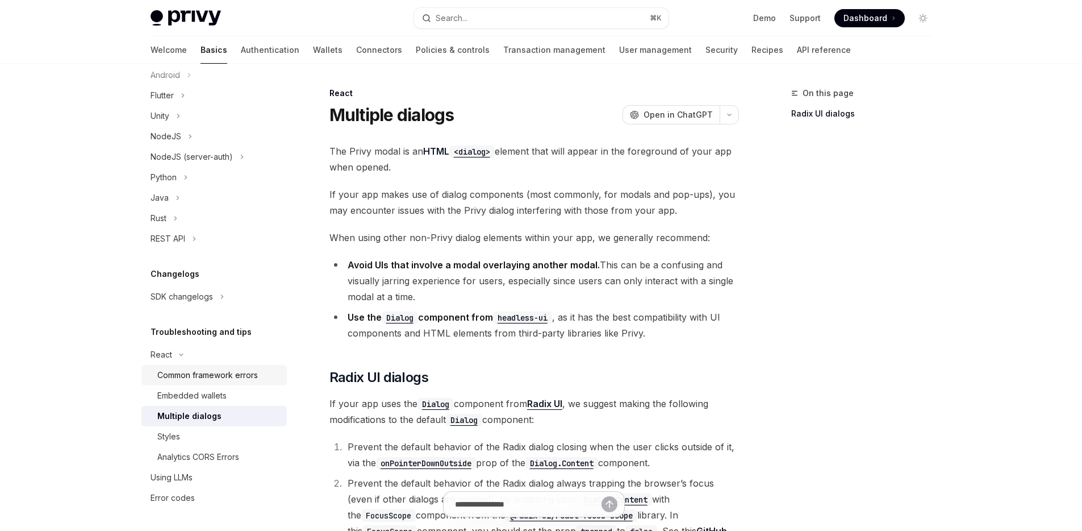
click at [196, 372] on div "Common framework errors" at bounding box center [207, 375] width 101 height 14
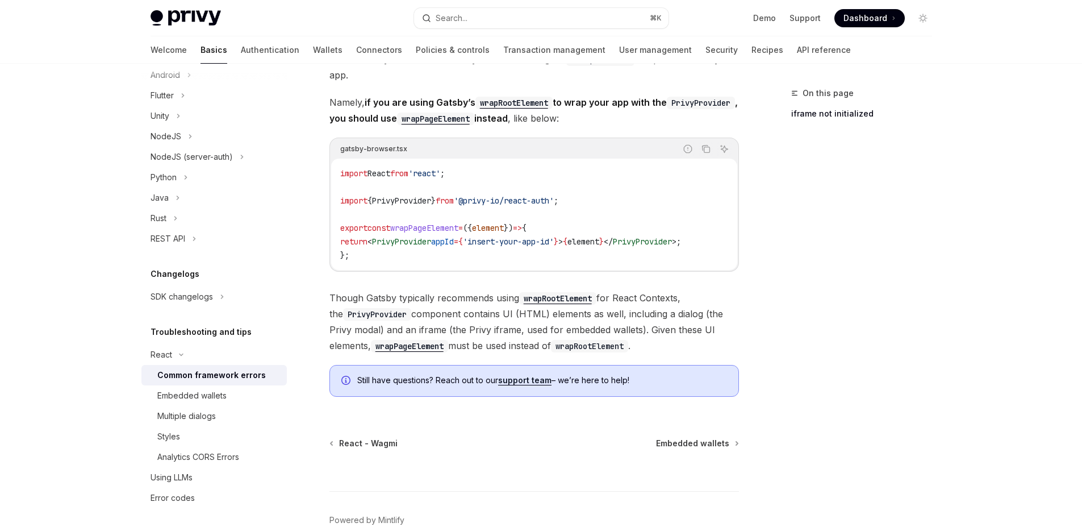
scroll to position [402, 0]
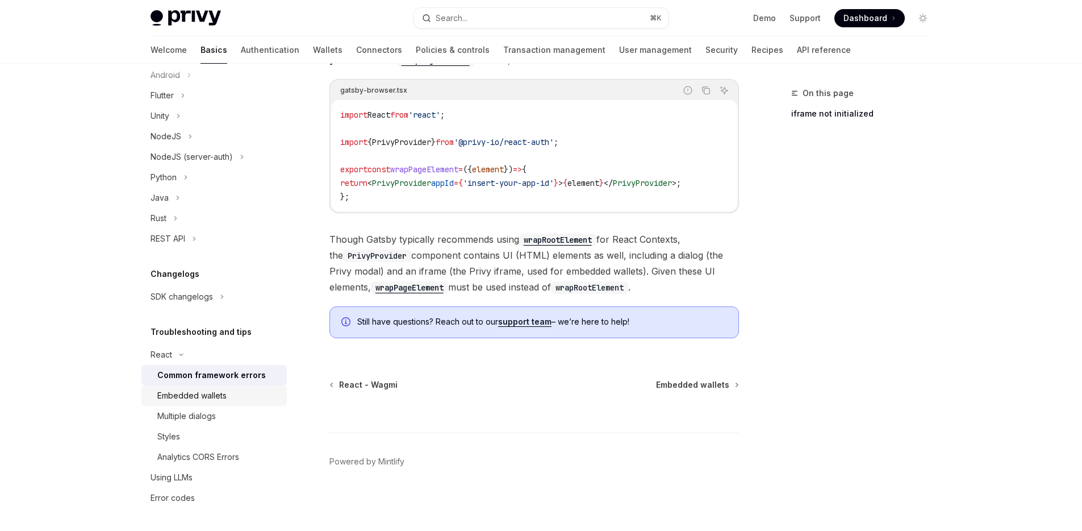
click at [184, 394] on div "Embedded wallets" at bounding box center [191, 396] width 69 height 14
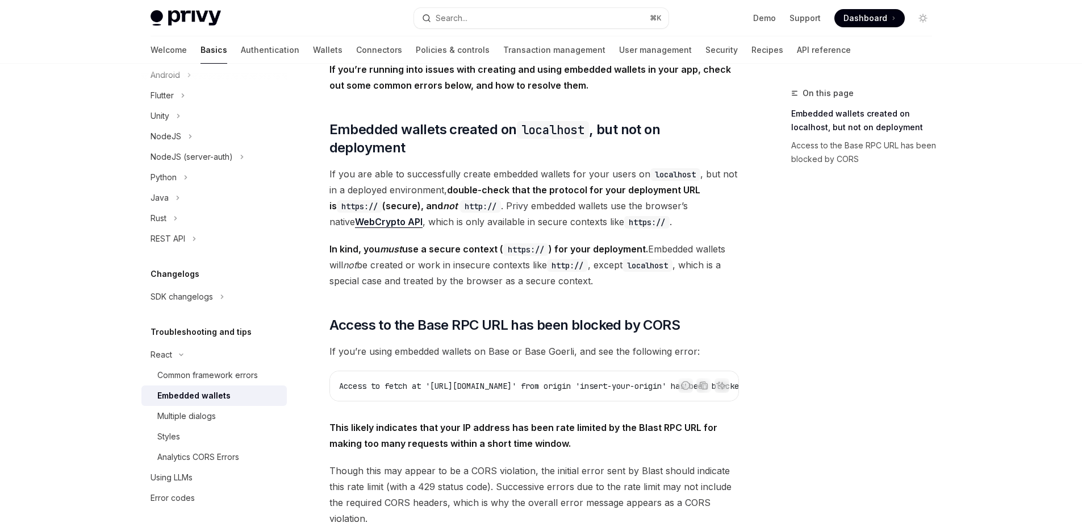
scroll to position [217, 0]
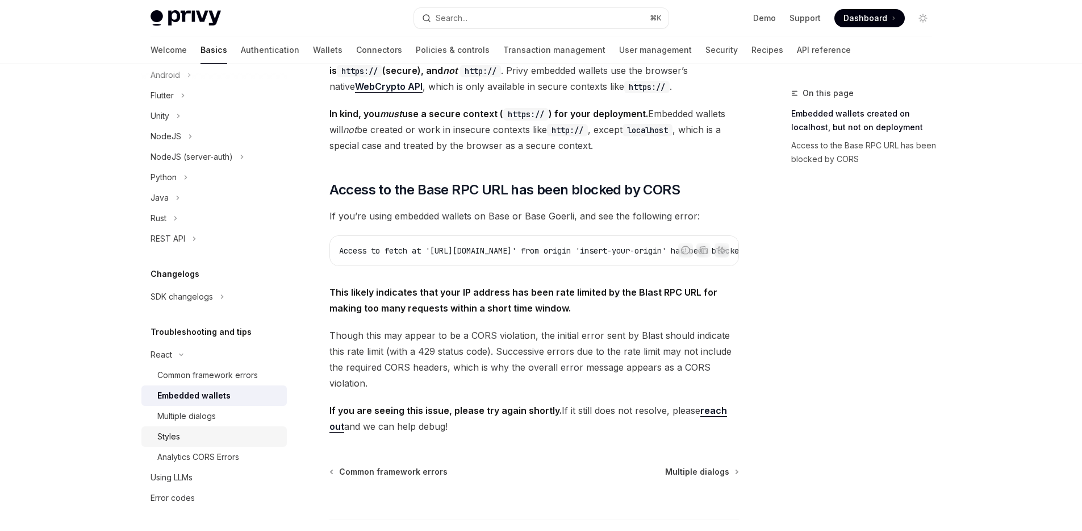
click at [205, 428] on link "Styles" at bounding box center [213, 436] width 145 height 20
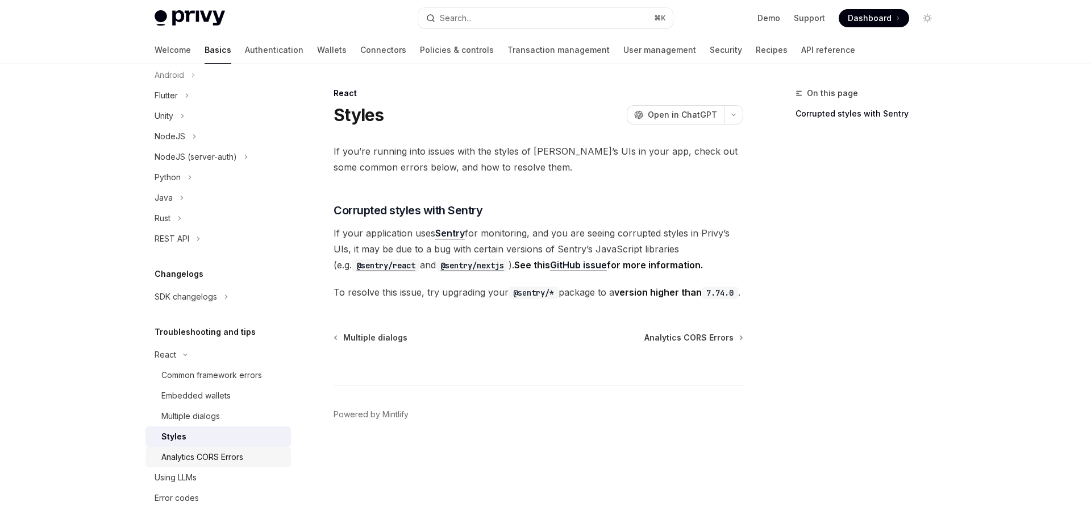
click at [207, 453] on div "Analytics CORS Errors" at bounding box center [202, 457] width 82 height 14
type textarea "*"
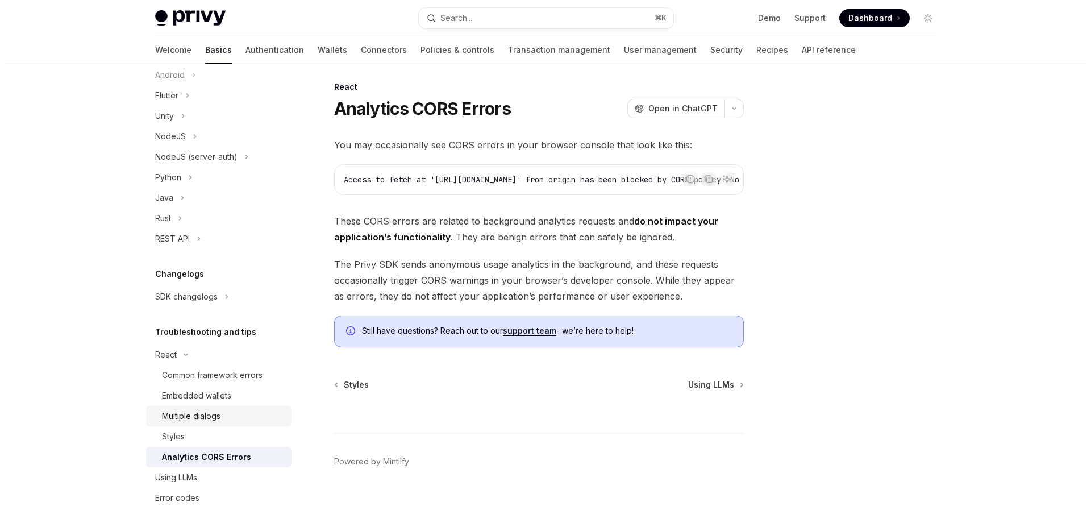
scroll to position [11, 0]
click at [498, 21] on button "Search... ⌘ K" at bounding box center [541, 18] width 255 height 20
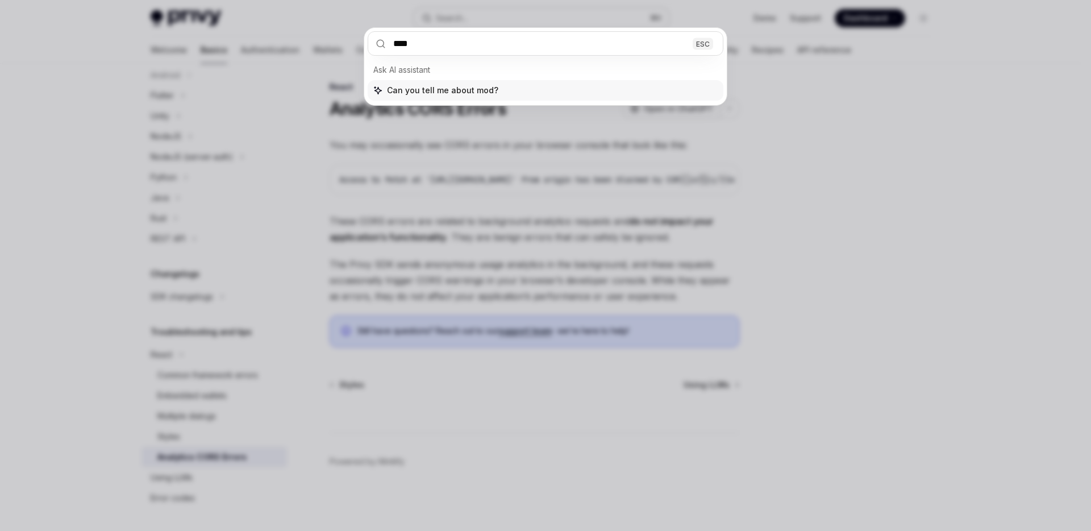
type input "*****"
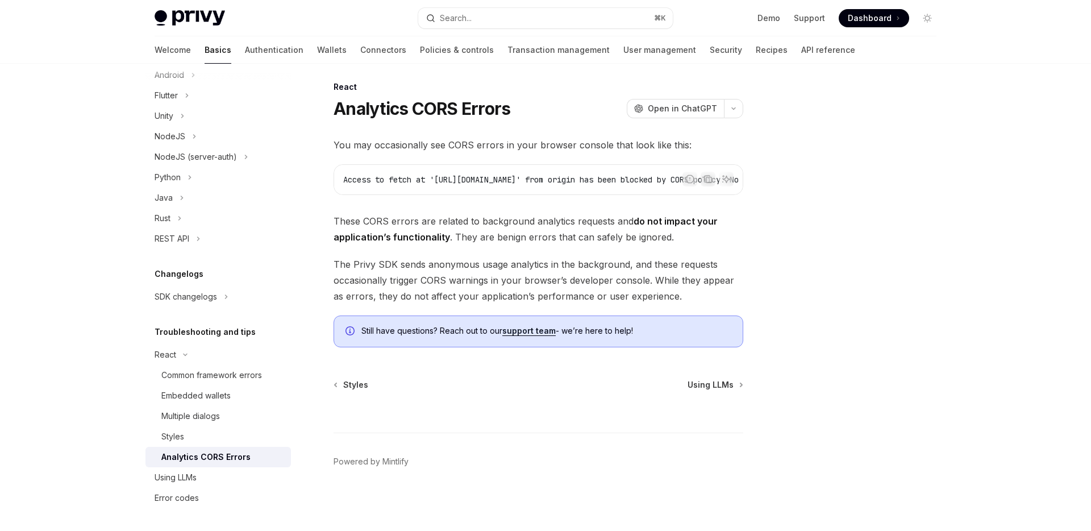
type textarea "*"
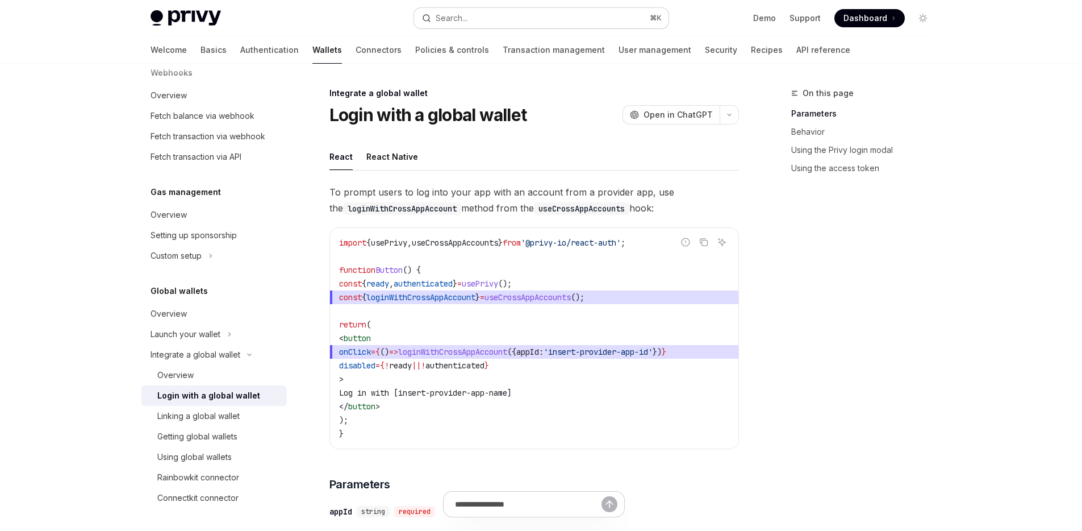
click at [532, 11] on button "Search... ⌘ K" at bounding box center [541, 18] width 255 height 20
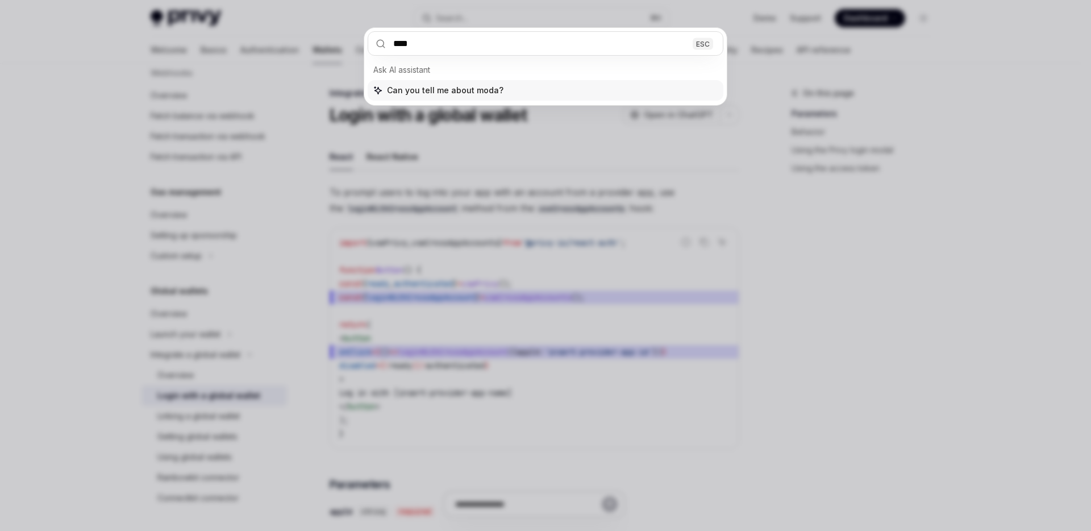
type input "*****"
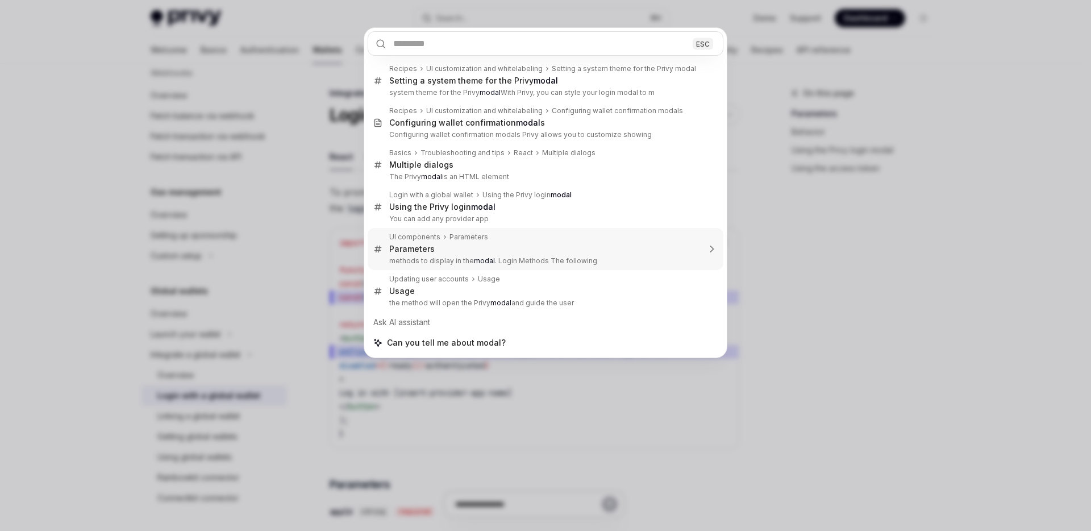
type textarea "*"
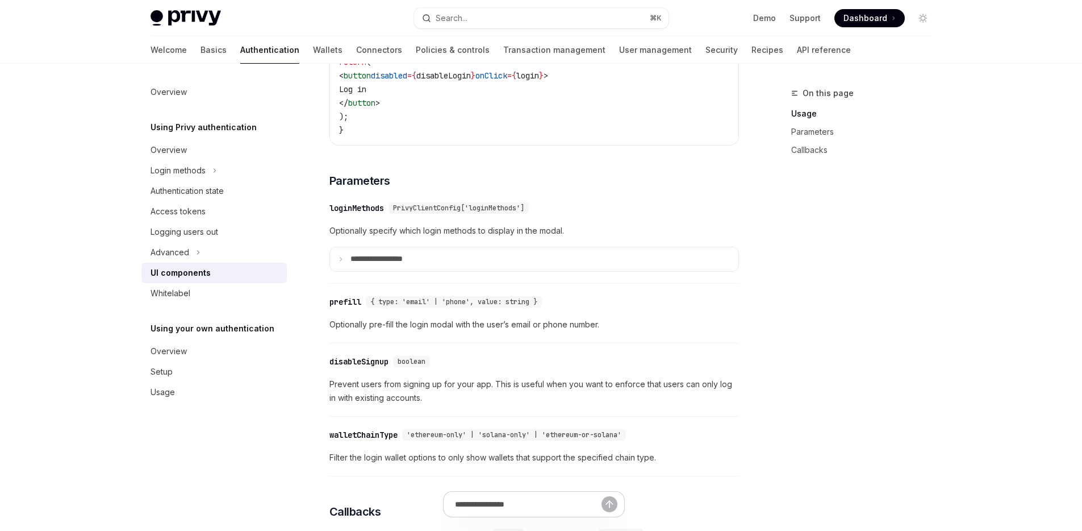
scroll to position [926, 0]
click at [518, 265] on summary "**********" at bounding box center [534, 259] width 409 height 24
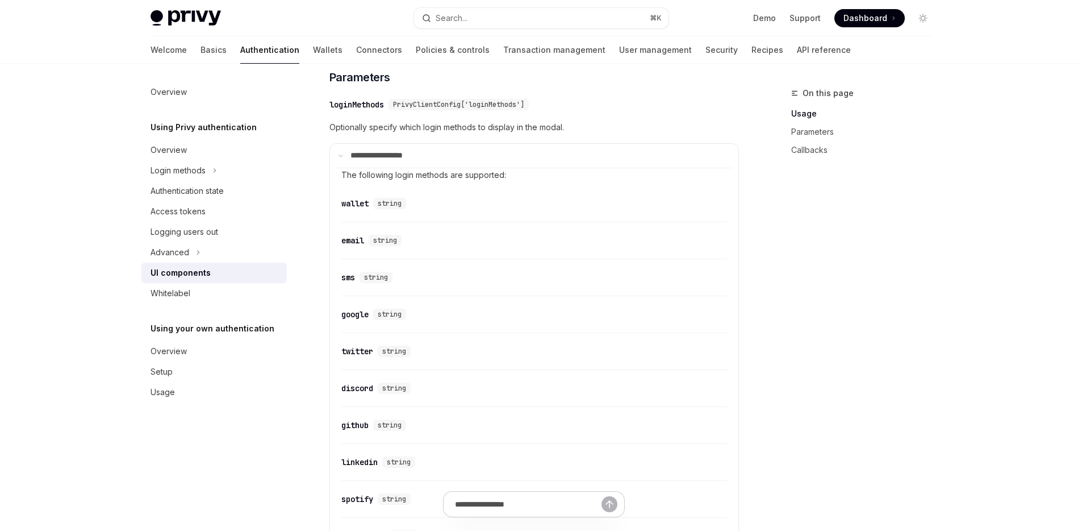
scroll to position [1016, 0]
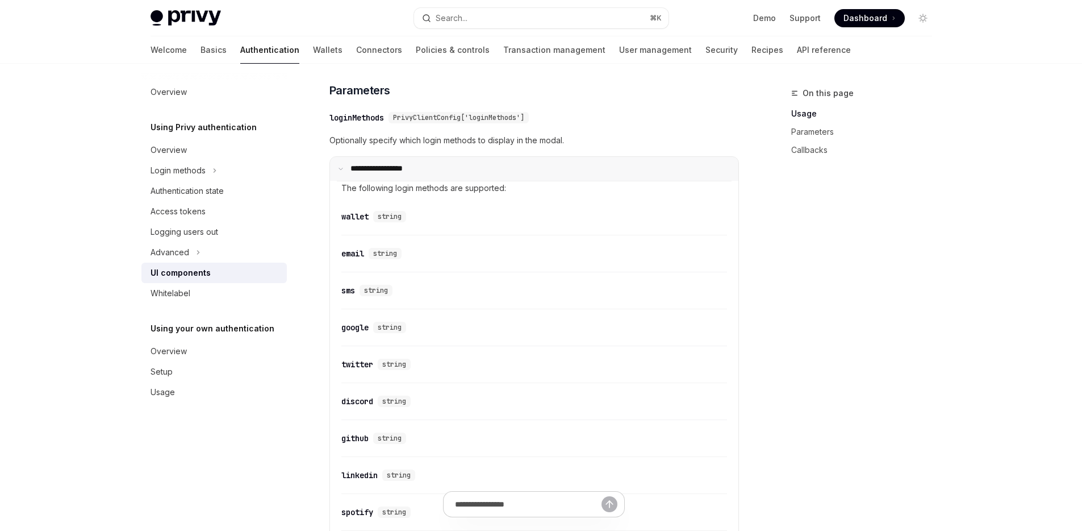
click at [461, 177] on summary "**********" at bounding box center [534, 169] width 409 height 24
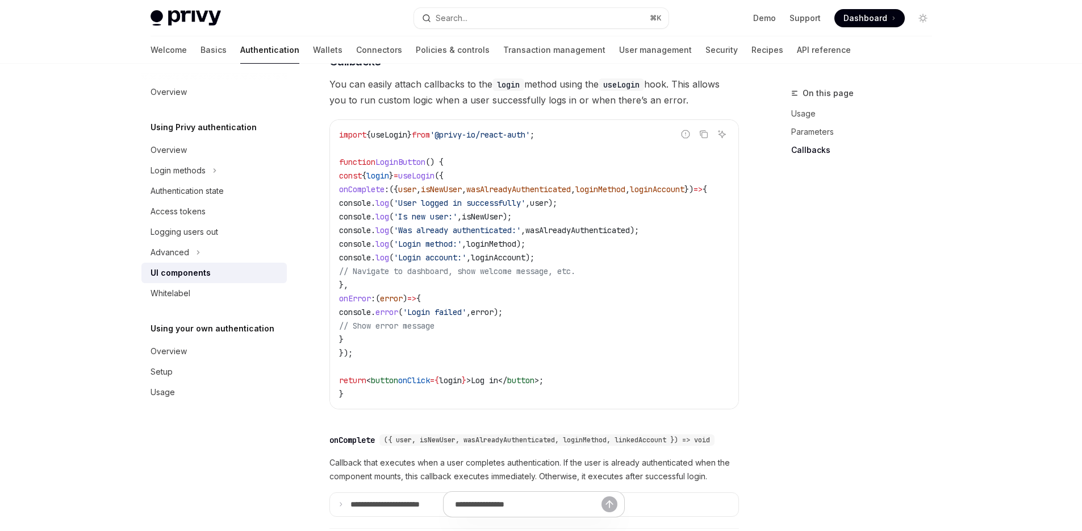
scroll to position [1364, 0]
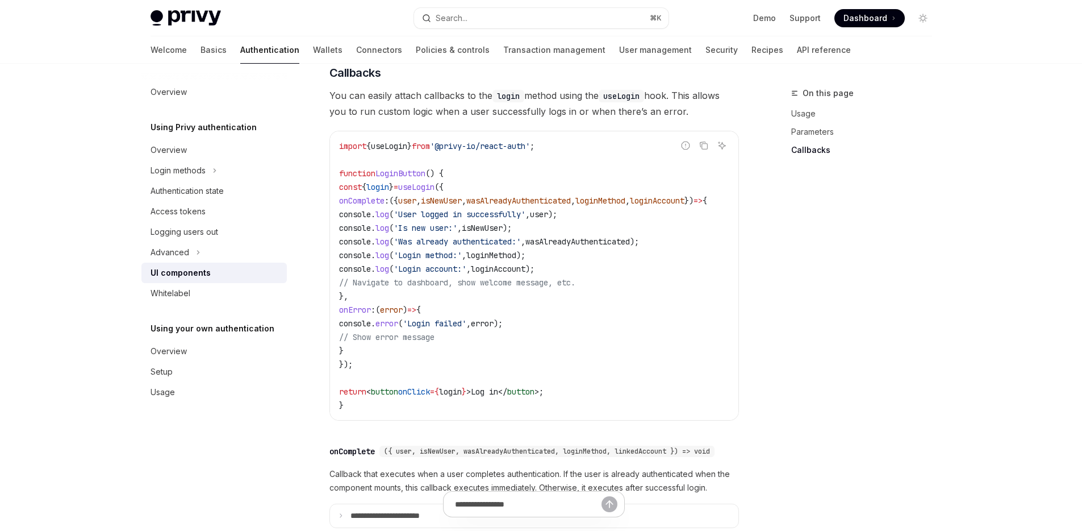
drag, startPoint x: 382, startPoint y: 375, endPoint x: 324, endPoint y: 193, distance: 191.2
copy code "const { login } = useLogin ({ onComplete : ({ user , isNewUser , wasAlreadyAuth…"
